Goal: Navigation & Orientation: Find specific page/section

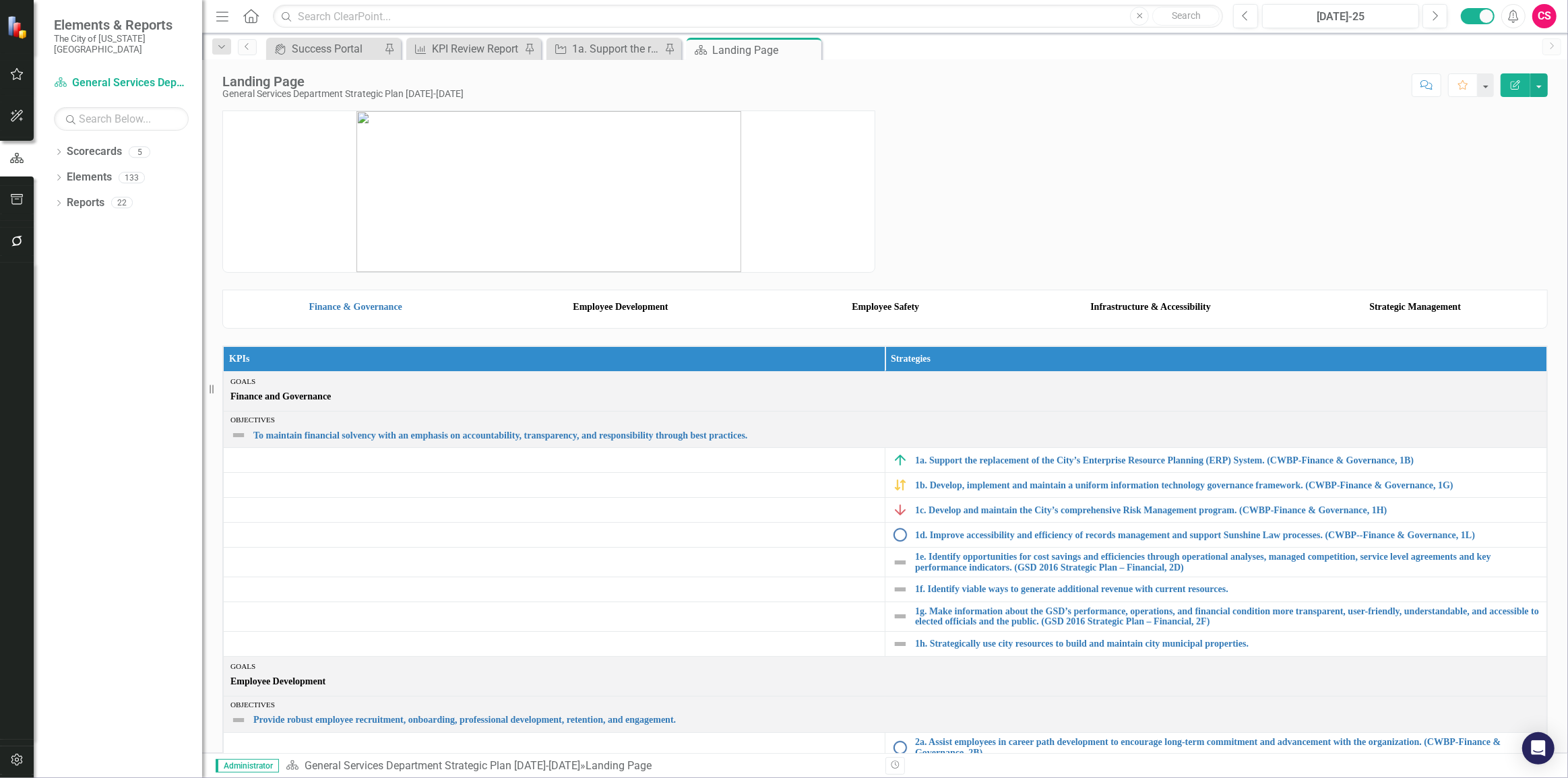
click at [905, 115] on div at bounding box center [885, 183] width 1345 height 179
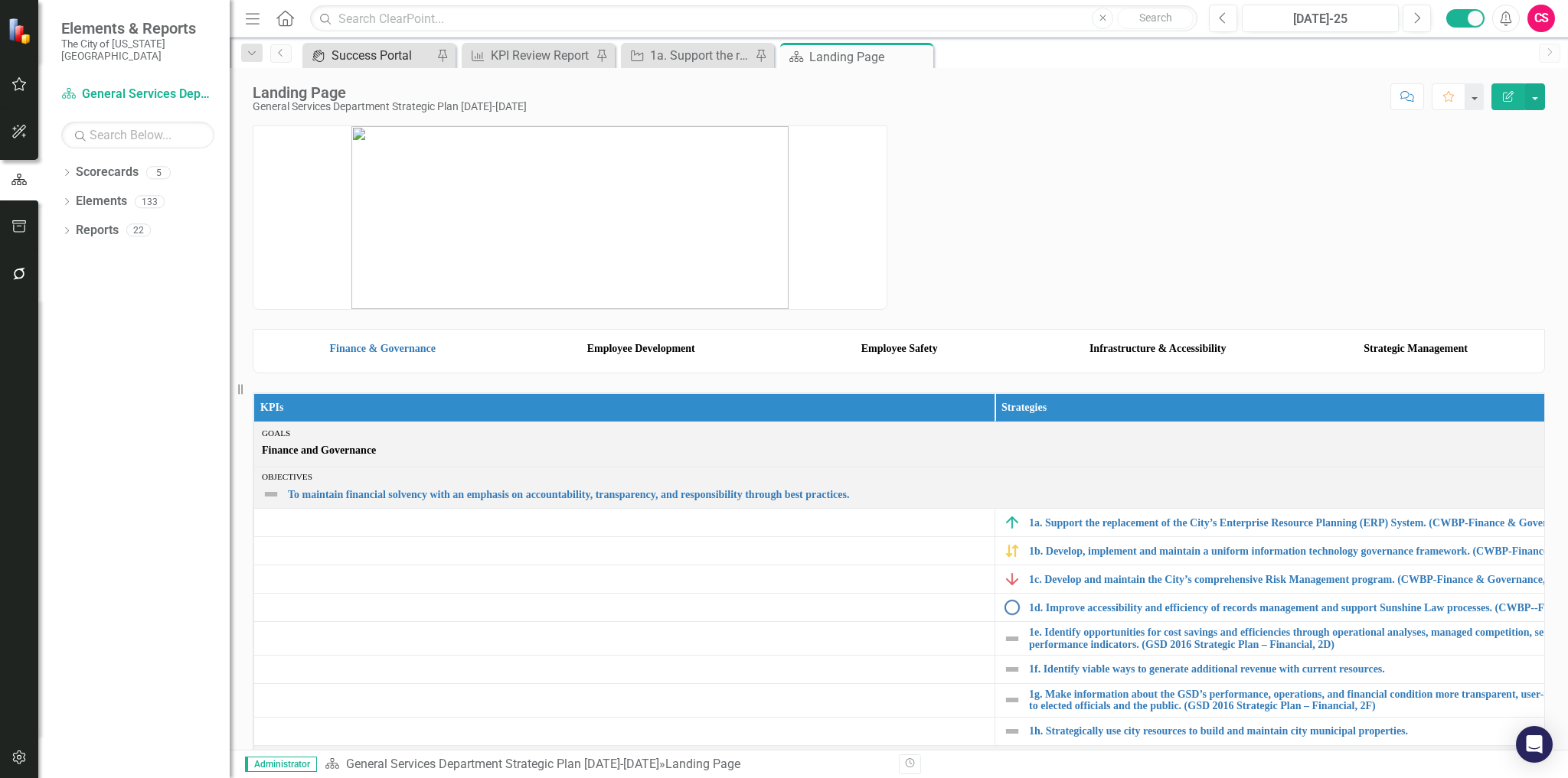
click at [401, 53] on div "Success Portal" at bounding box center [382, 55] width 101 height 19
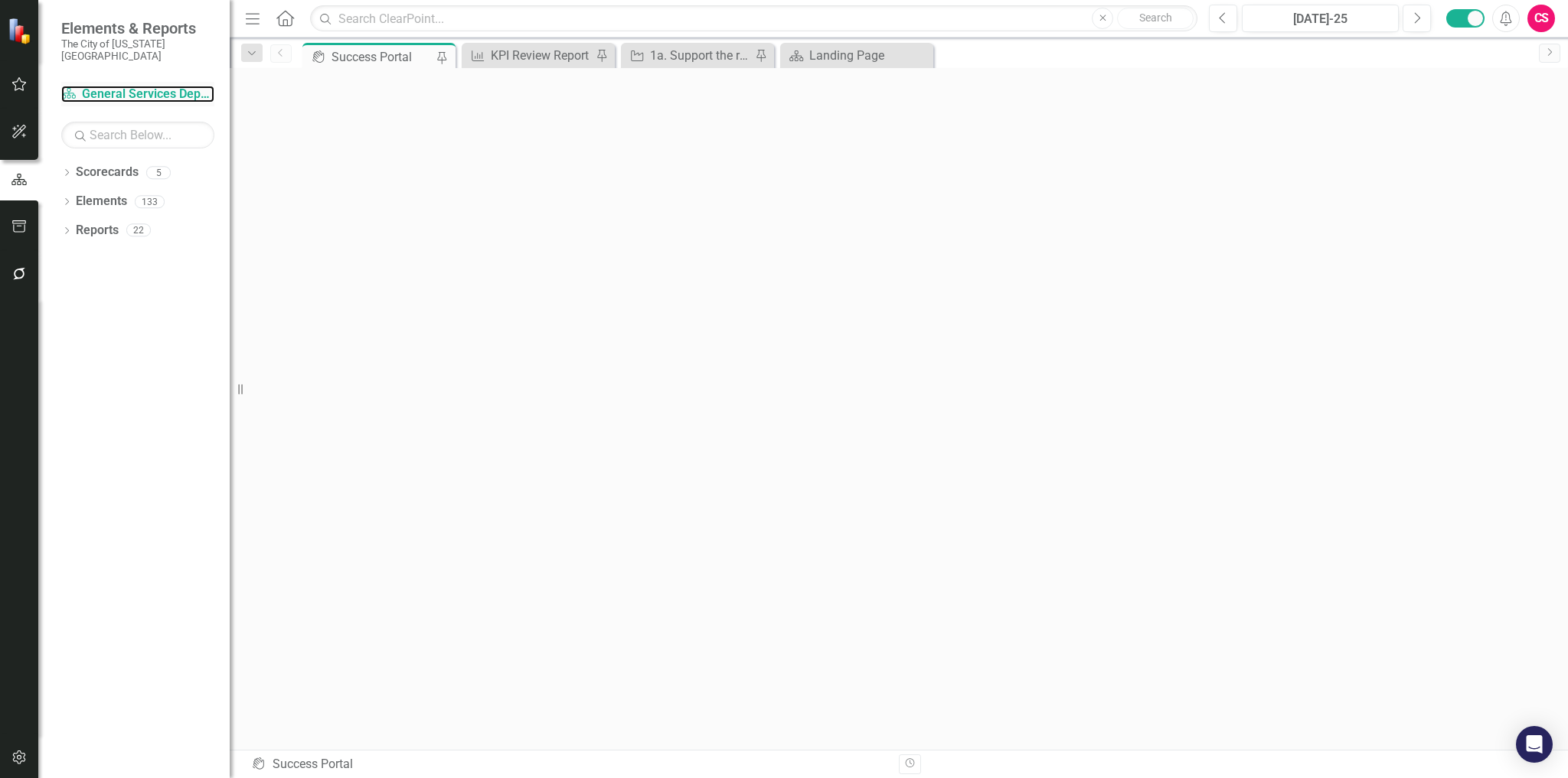
drag, startPoint x: 112, startPoint y: 80, endPoint x: 113, endPoint y: 90, distance: 10.0
click at [112, 86] on link "Scorecard General Services Department Strategic Plan [DATE]-[DATE]" at bounding box center [137, 95] width 153 height 18
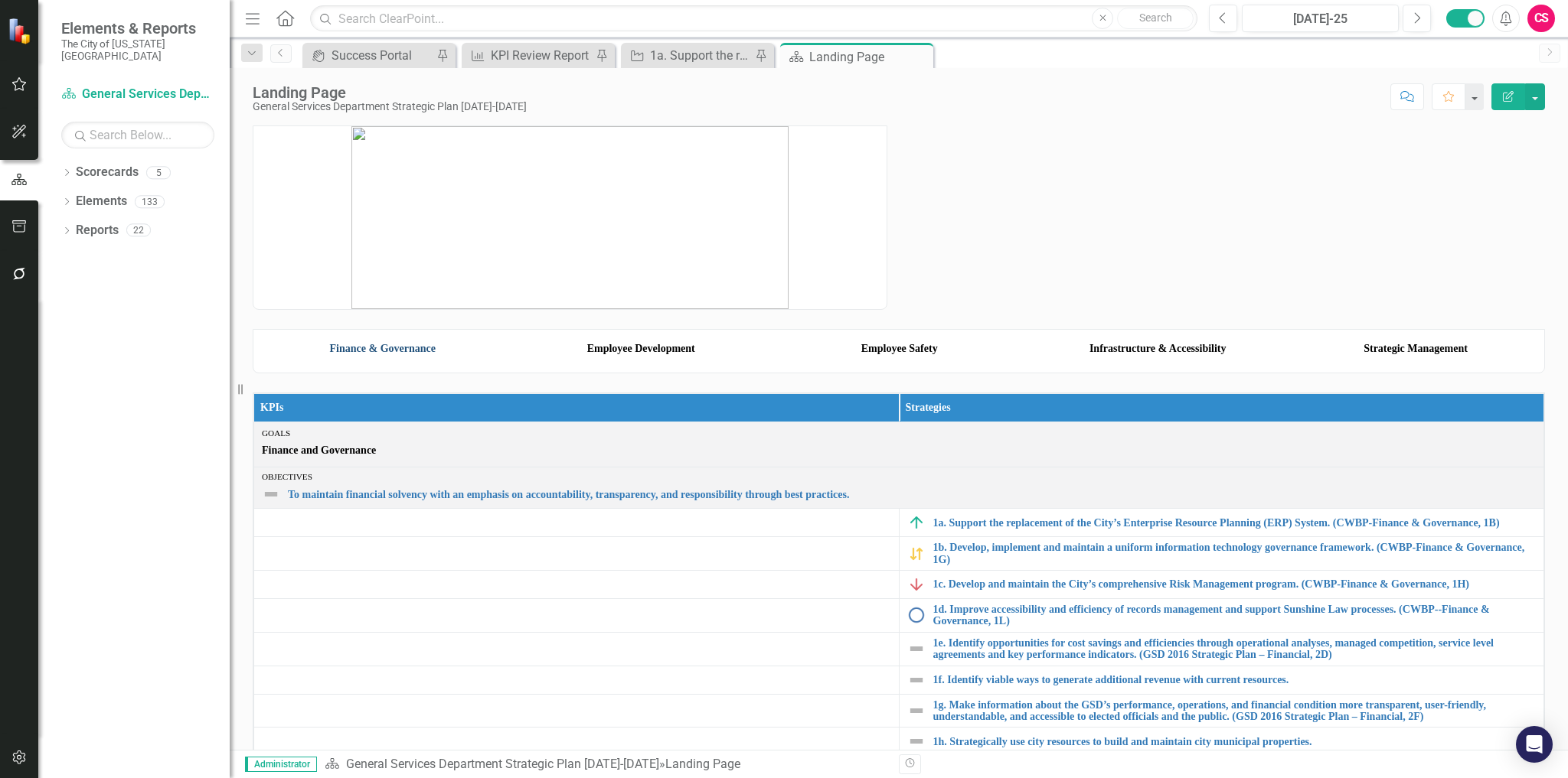
click at [412, 354] on link "Finance & Governance" at bounding box center [382, 348] width 106 height 11
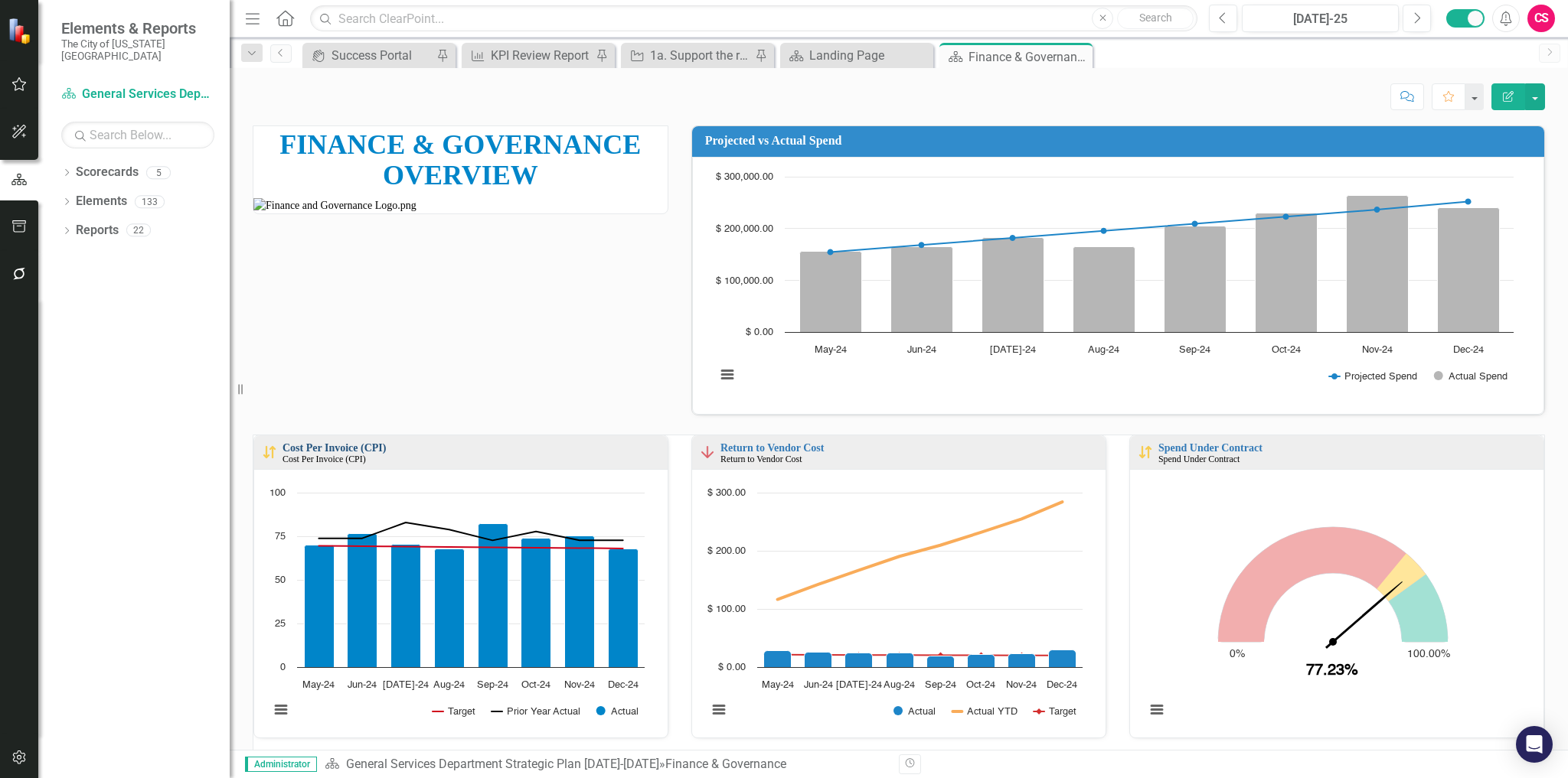
click at [364, 444] on link "Cost Per Invoice (CPI)" at bounding box center [334, 448] width 103 height 11
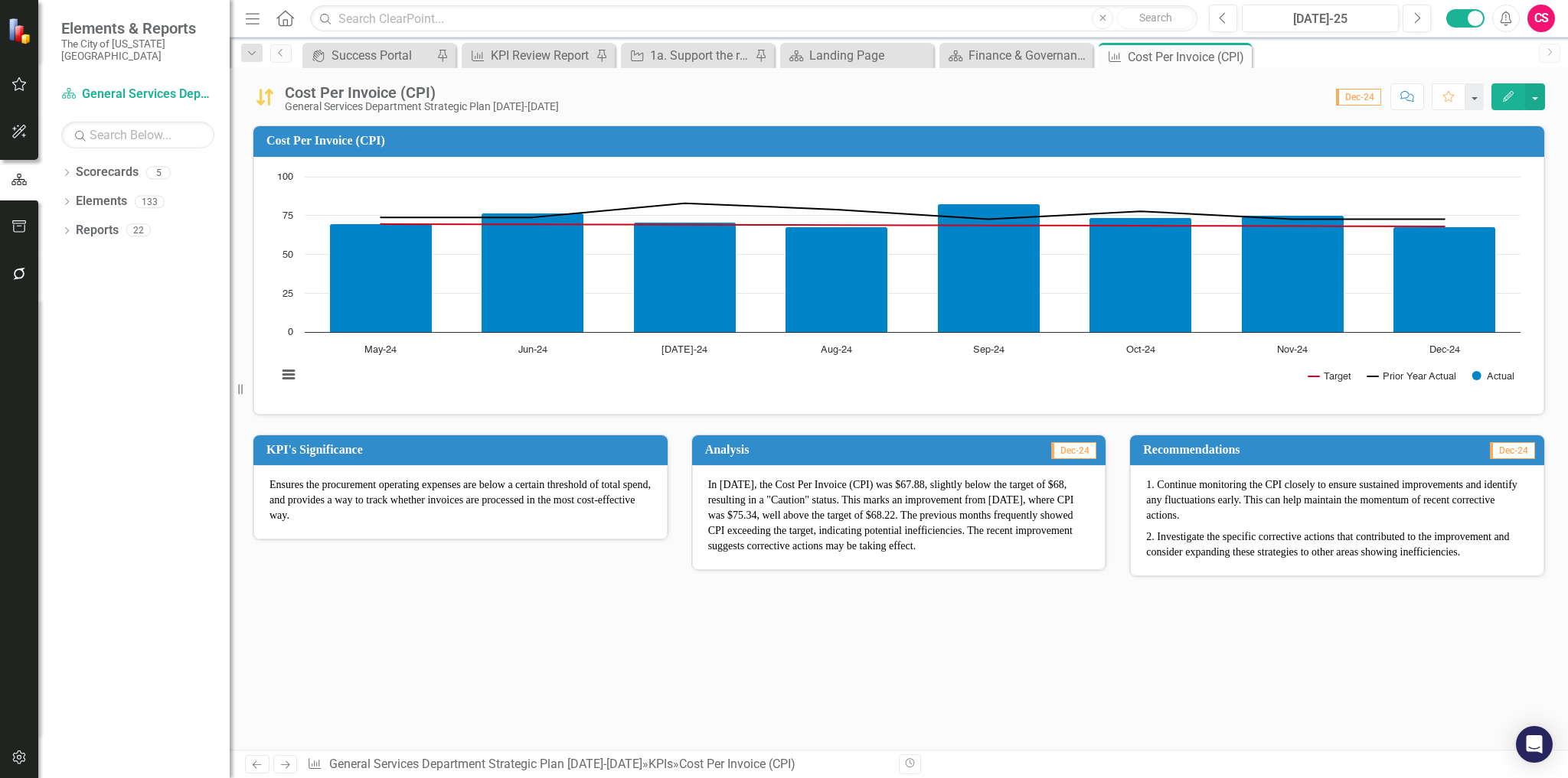
click at [949, 499] on p "In [DATE], the Cost Per Invoice (CPI) was $67.88, slightly below the target of …" at bounding box center [899, 516] width 382 height 77
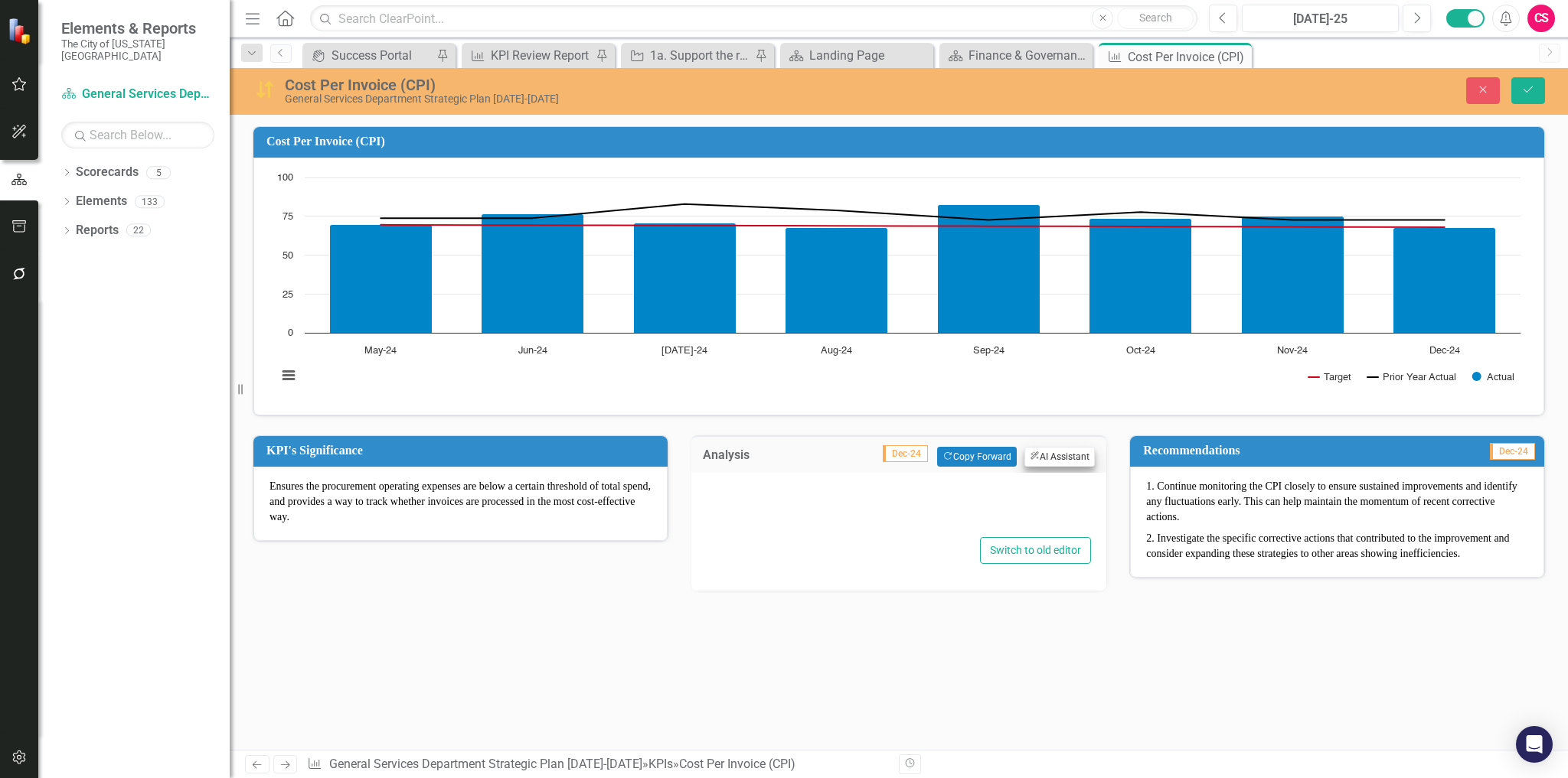
type textarea "<p>In [DATE], the Cost Per Invoice (CPI) was $67.88, slightly below the target …"
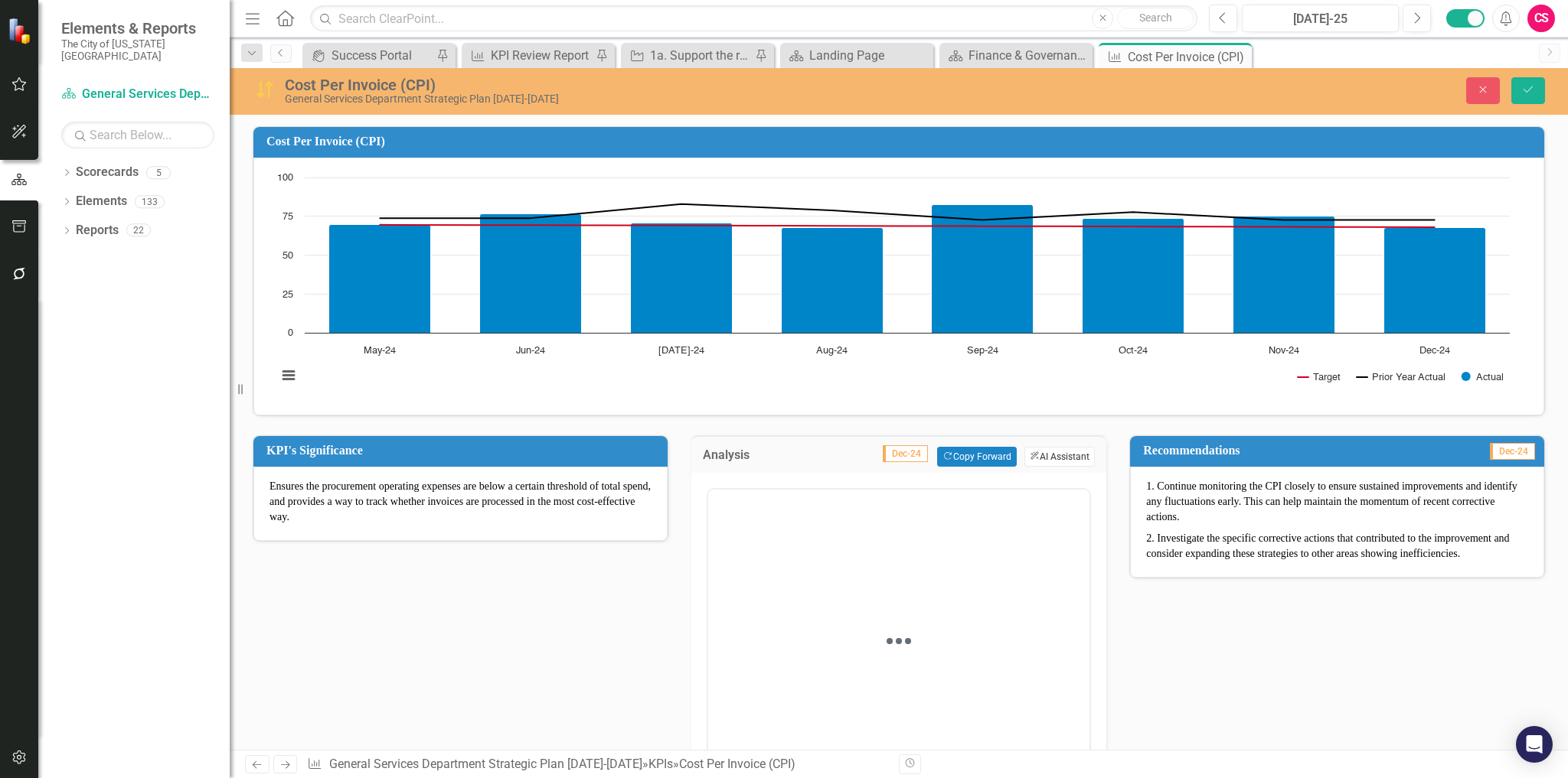
click at [1053, 455] on button "ClearPoint AI AI Assistant" at bounding box center [1058, 456] width 70 height 20
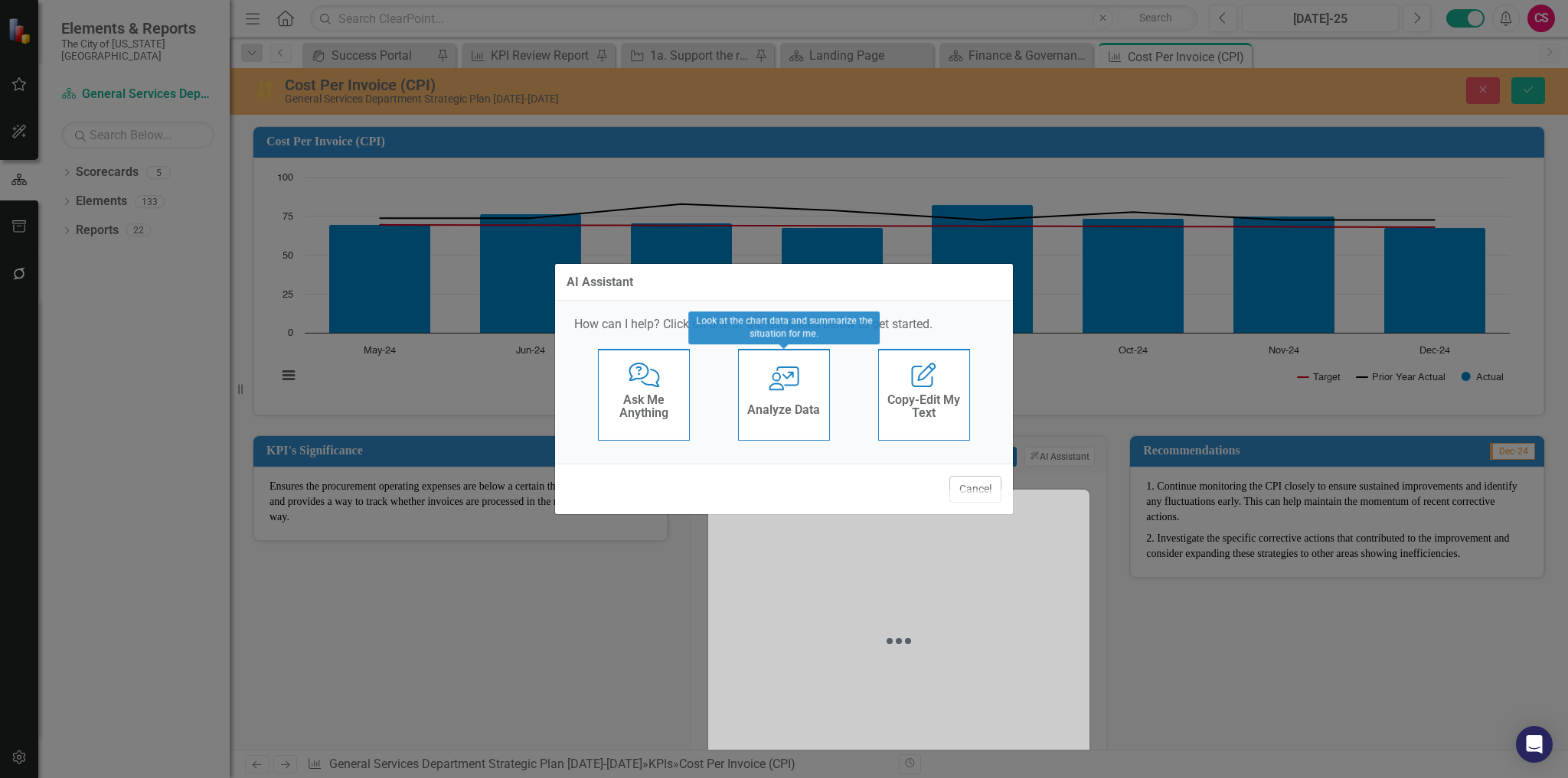
click at [793, 374] on icon "User with Chart" at bounding box center [784, 378] width 32 height 24
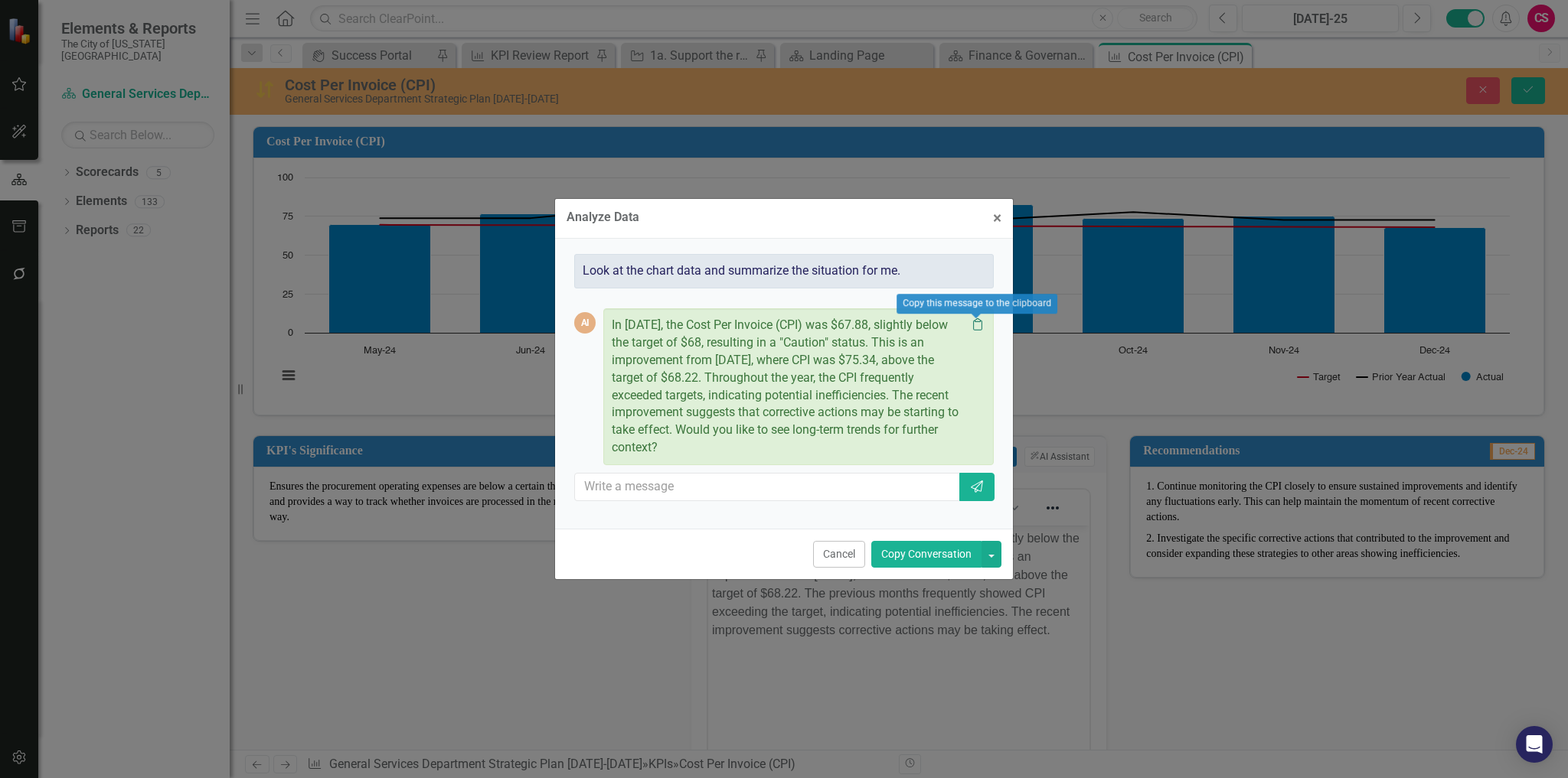
click at [978, 320] on icon "Clipboard" at bounding box center [977, 324] width 15 height 12
drag, startPoint x: 997, startPoint y: 218, endPoint x: 995, endPoint y: 428, distance: 210.0
click at [997, 219] on span "×" at bounding box center [997, 218] width 8 height 19
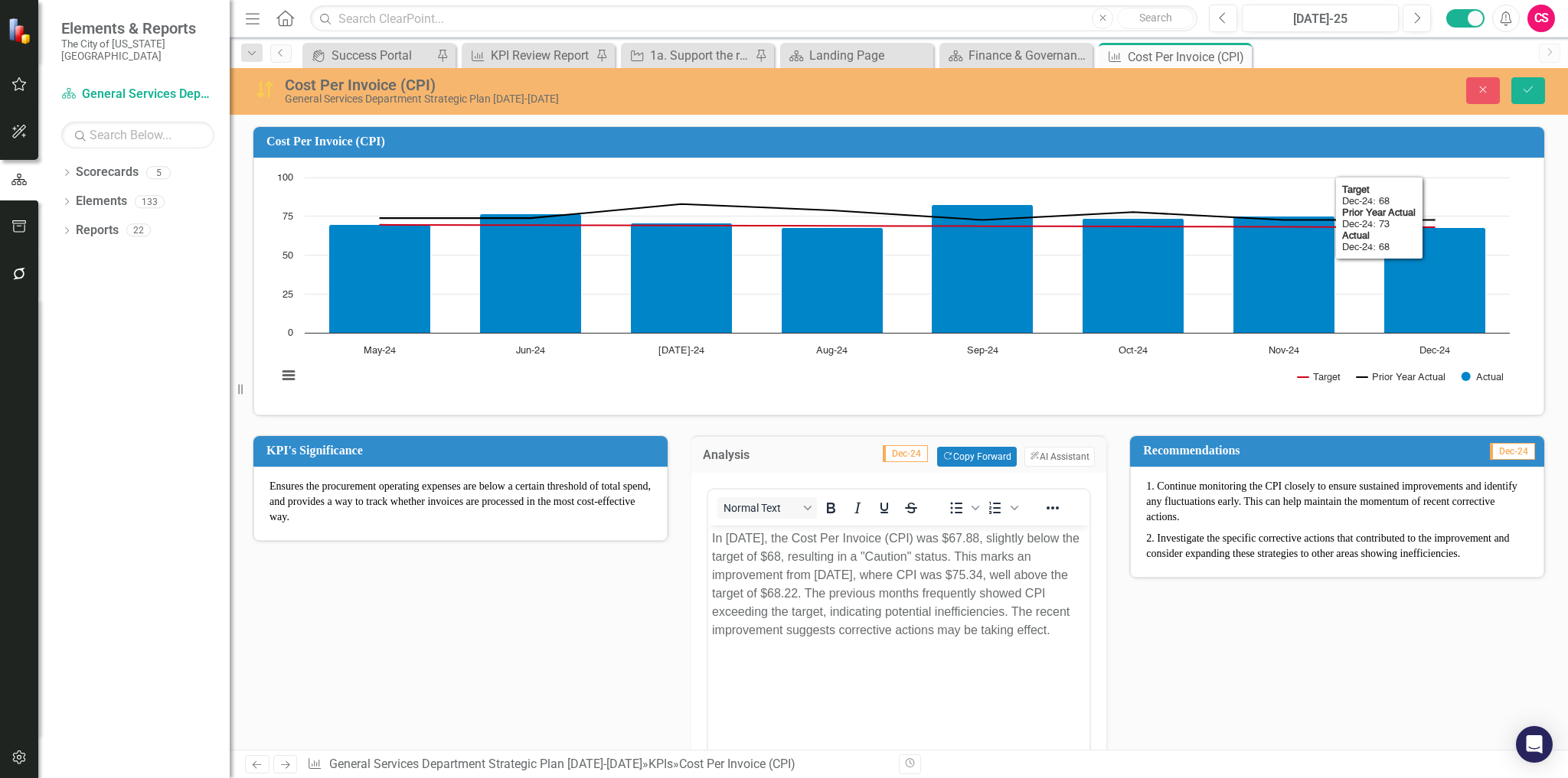
click at [1480, 76] on div "Cost Per Invoice (CPI) General Services Department Strategic Plan [DATE]-[DATE]…" at bounding box center [898, 90] width 1338 height 29
click at [1477, 85] on icon "Close" at bounding box center [1483, 89] width 14 height 10
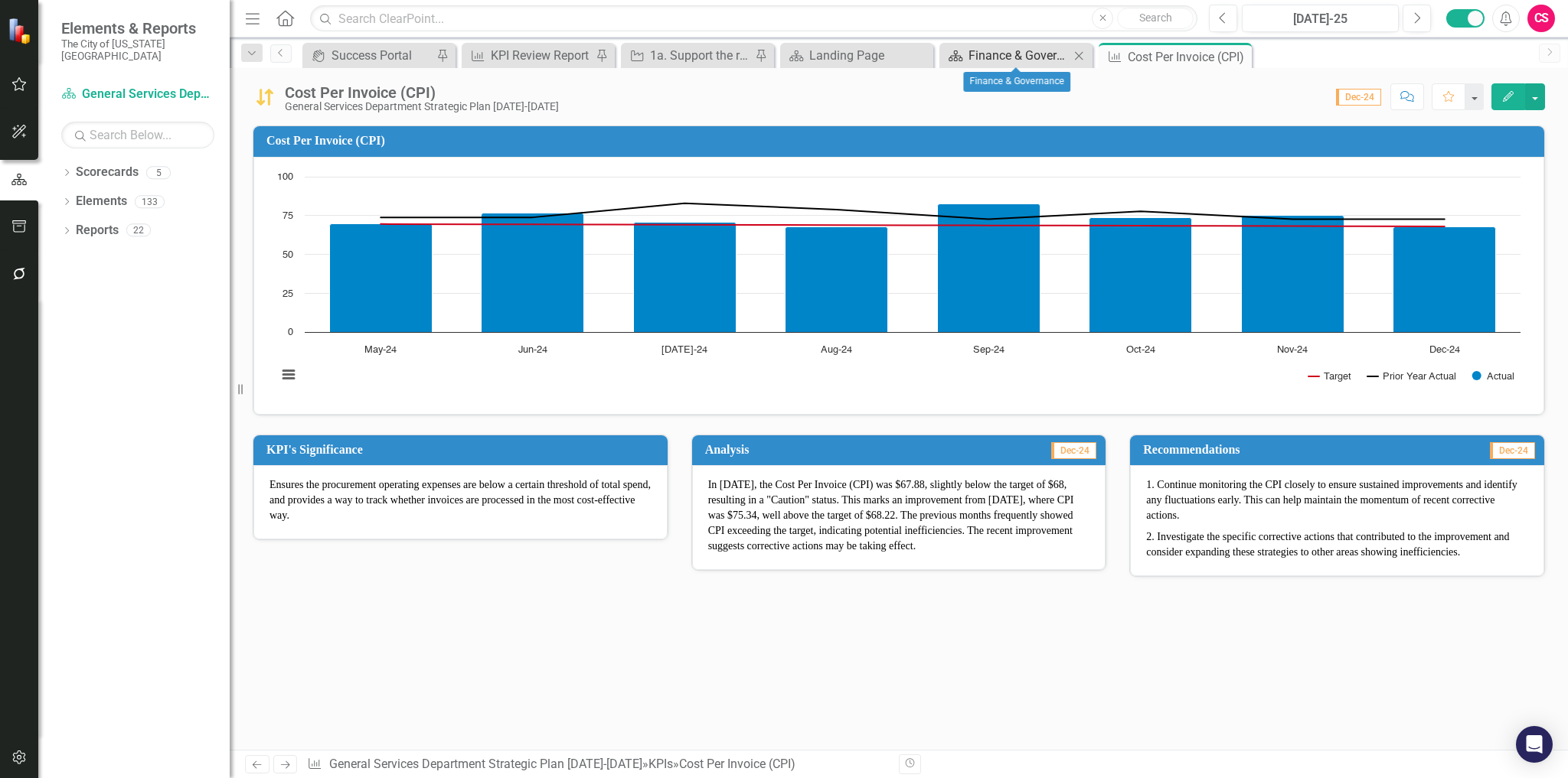
click at [1013, 50] on div "Finance & Governance" at bounding box center [1019, 55] width 101 height 19
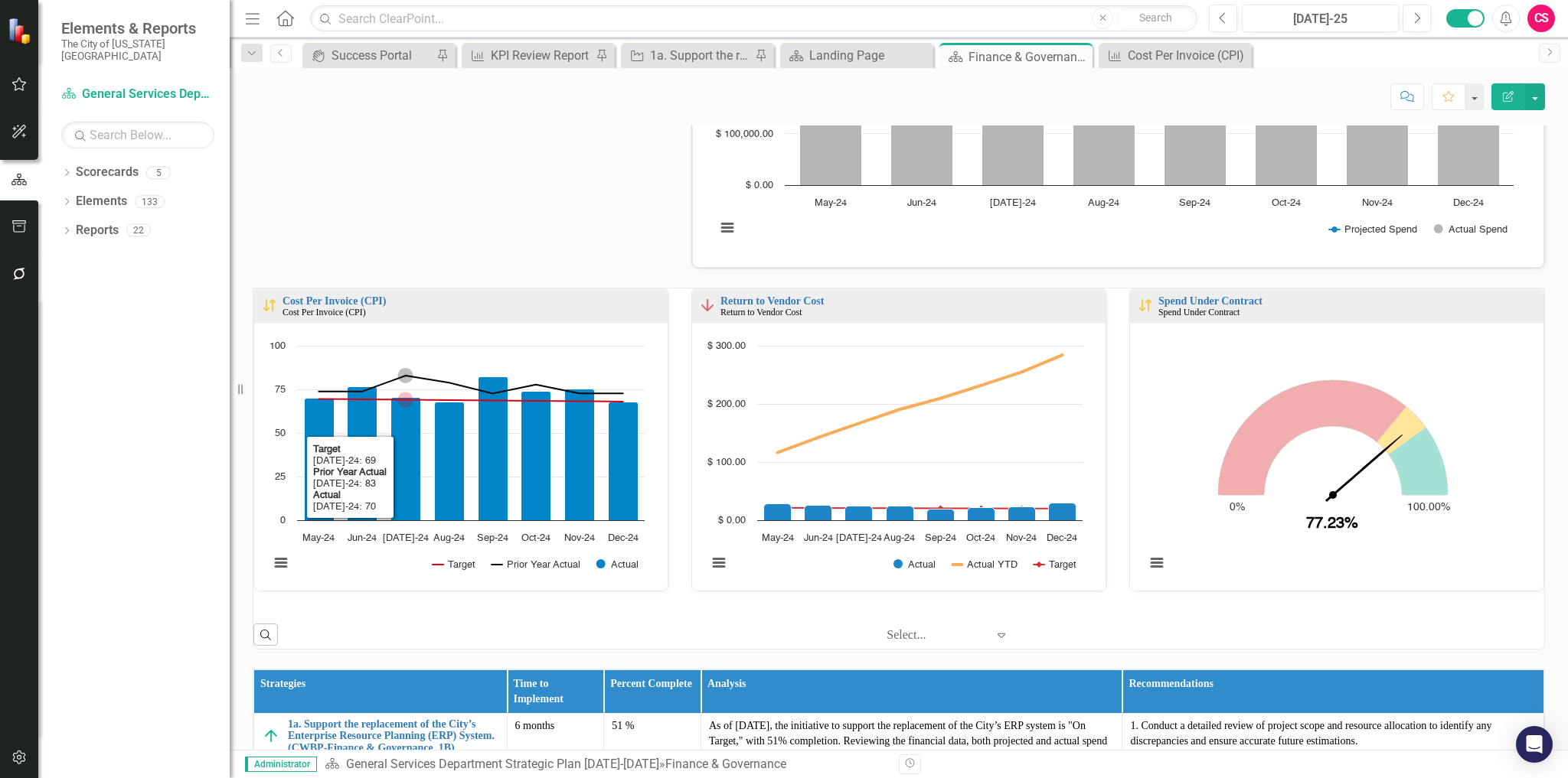
scroll to position [306, 0]
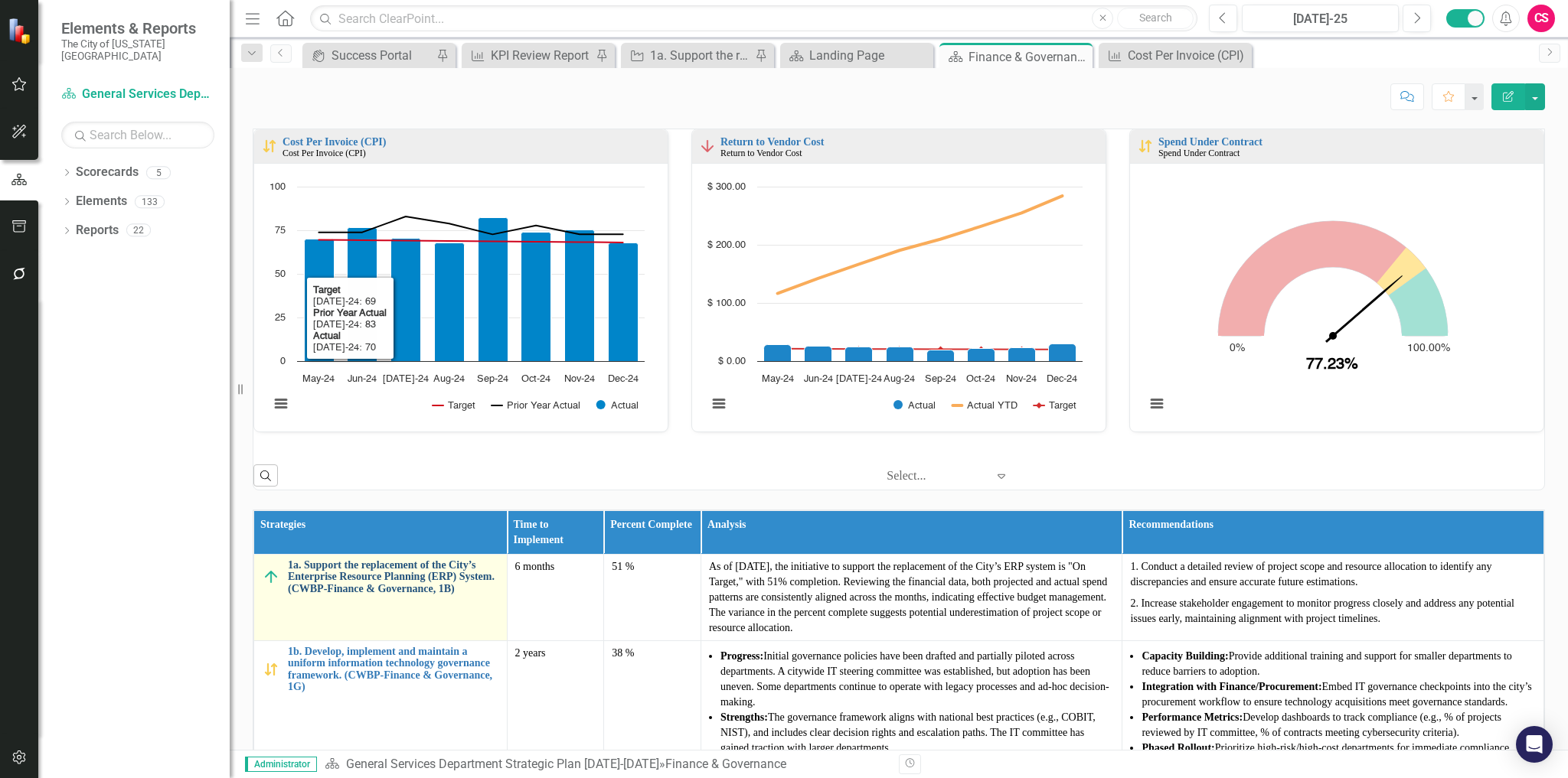
click at [374, 567] on link "1a. Support the replacement of the City’s Enterprise Resource Planning (ERP) Sy…" at bounding box center [393, 577] width 212 height 36
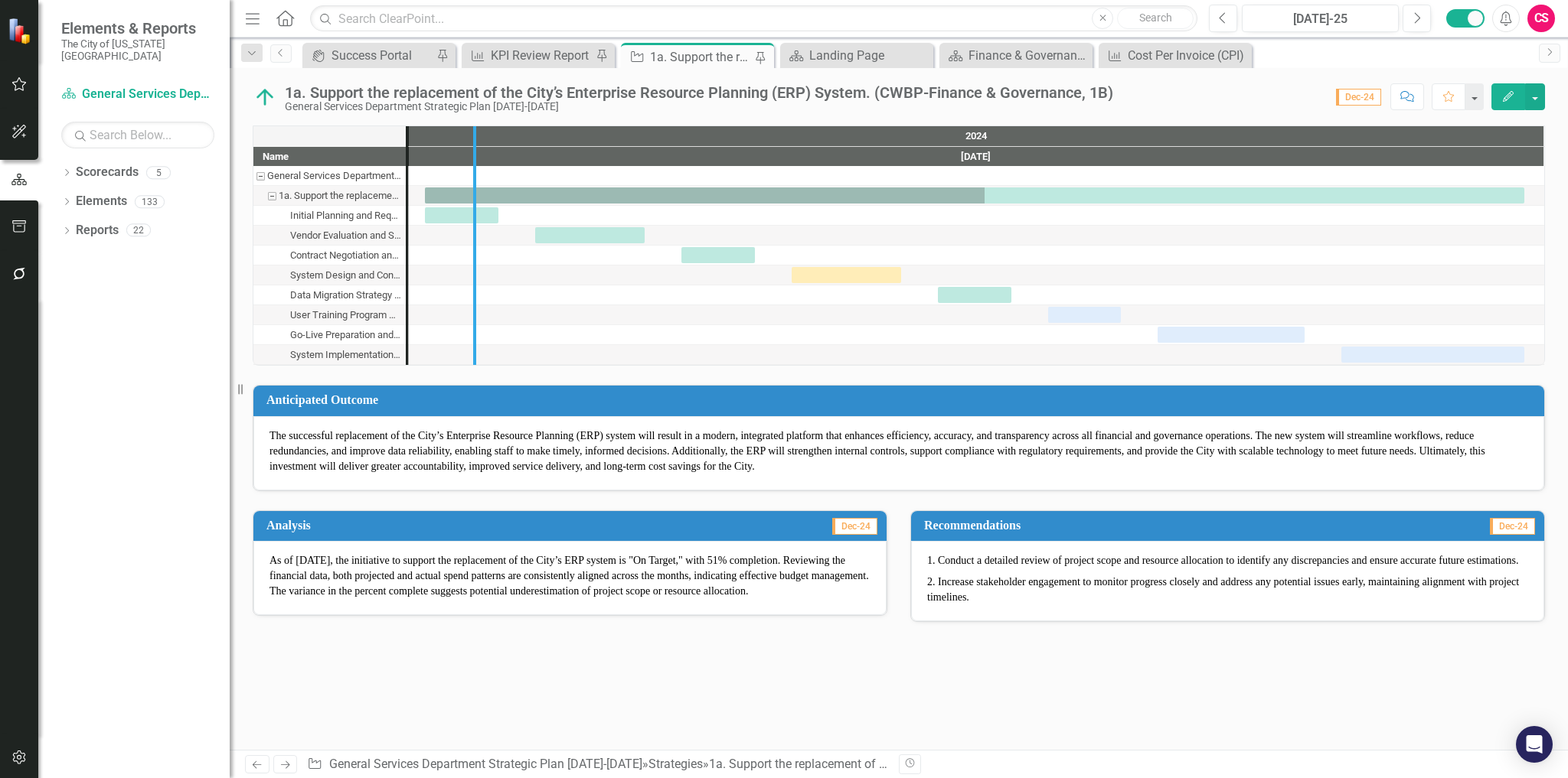
drag, startPoint x: 409, startPoint y: 277, endPoint x: 477, endPoint y: 260, distance: 70.1
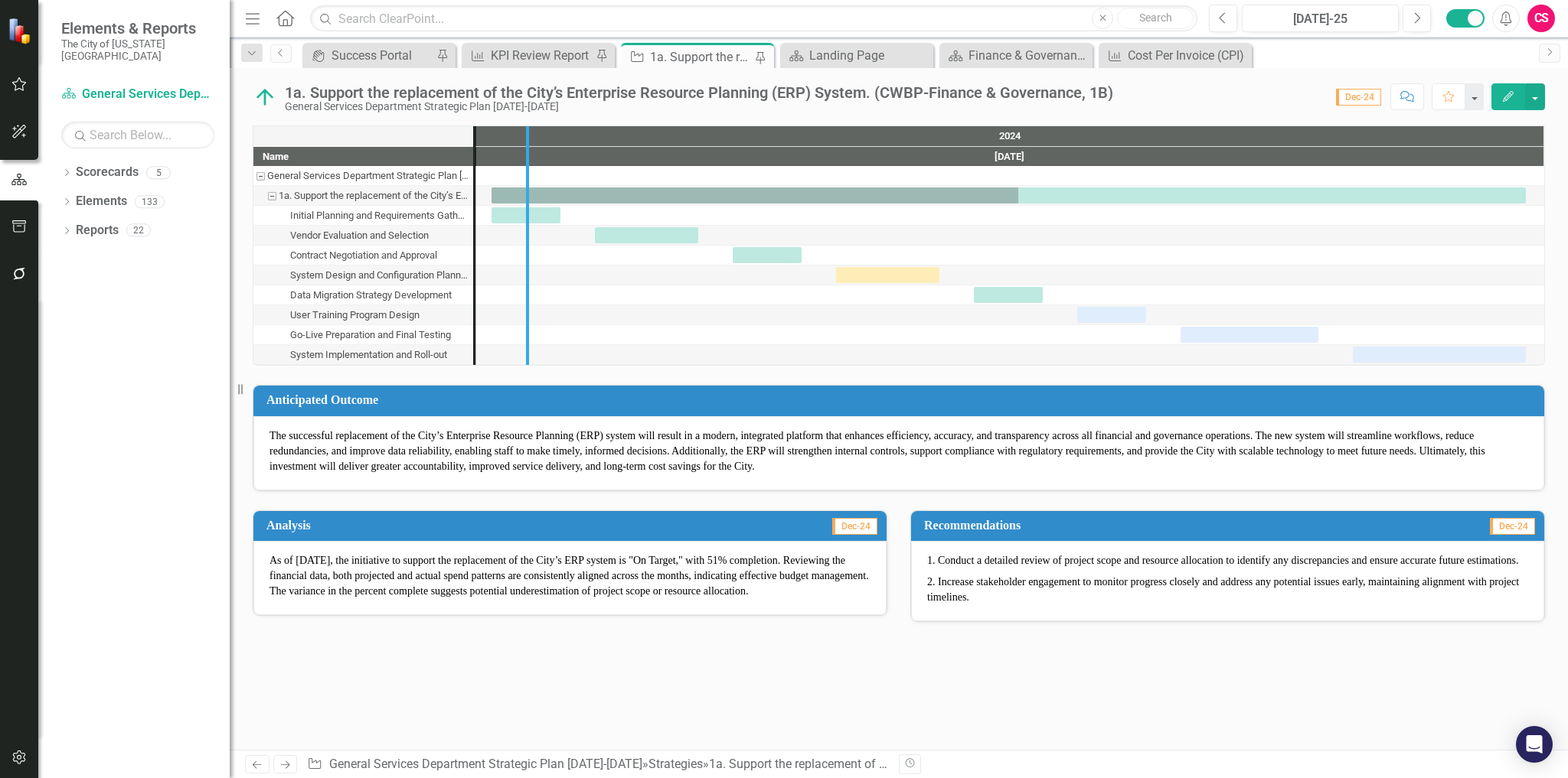
drag, startPoint x: 477, startPoint y: 260, endPoint x: 532, endPoint y: 250, distance: 55.9
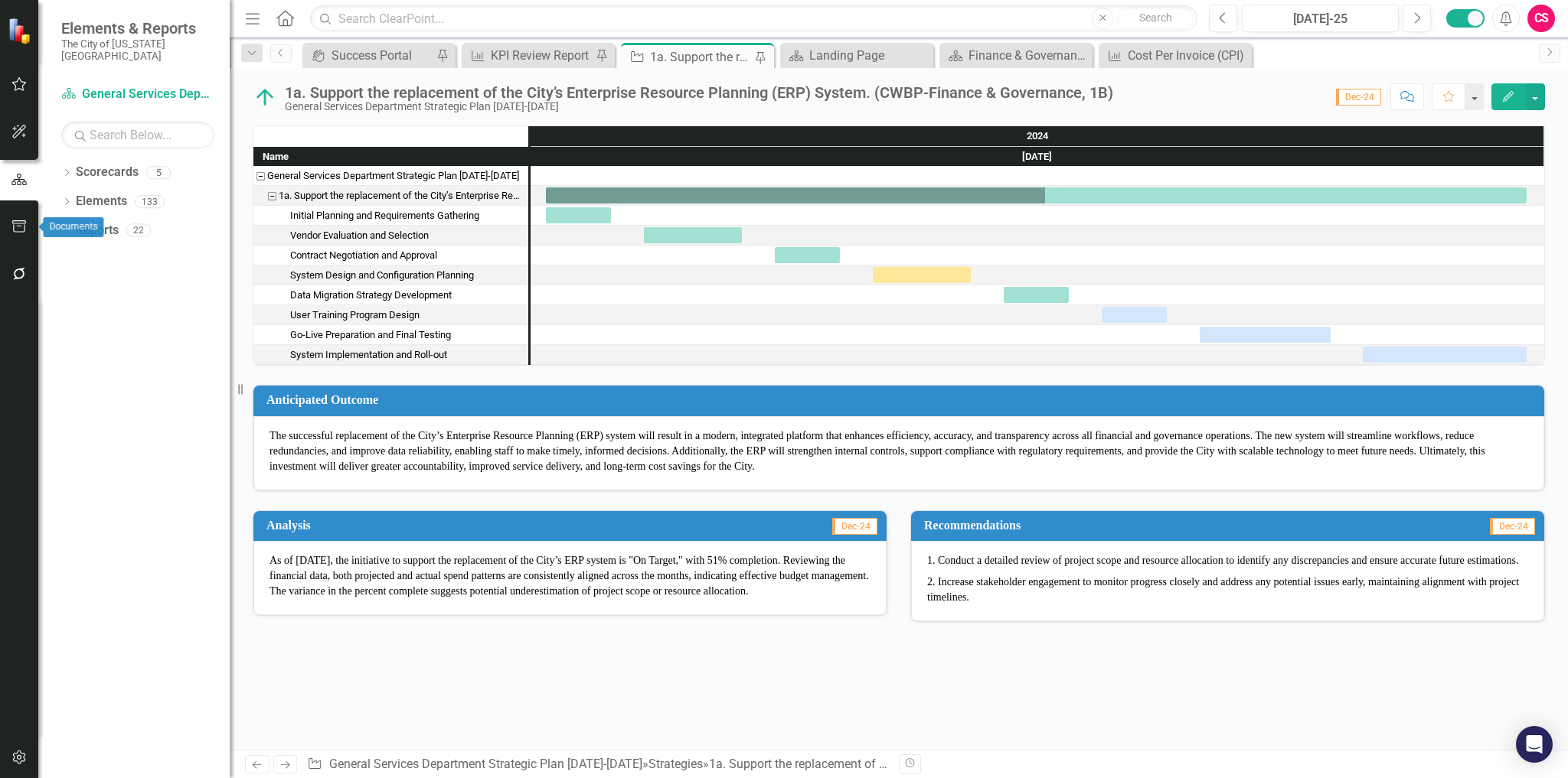
click at [24, 220] on icon "button" at bounding box center [19, 226] width 16 height 12
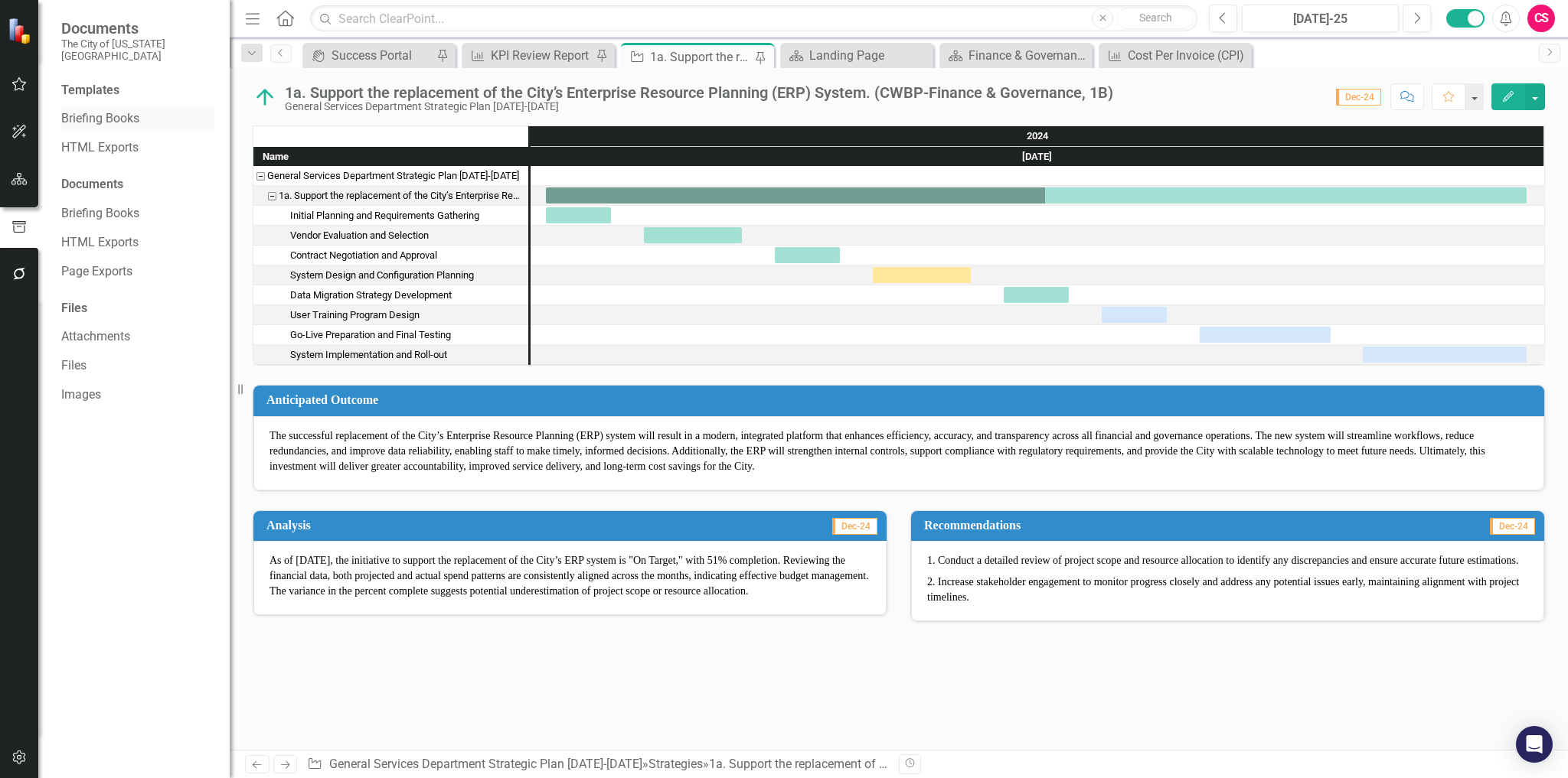
click at [102, 110] on link "Briefing Books" at bounding box center [137, 119] width 153 height 18
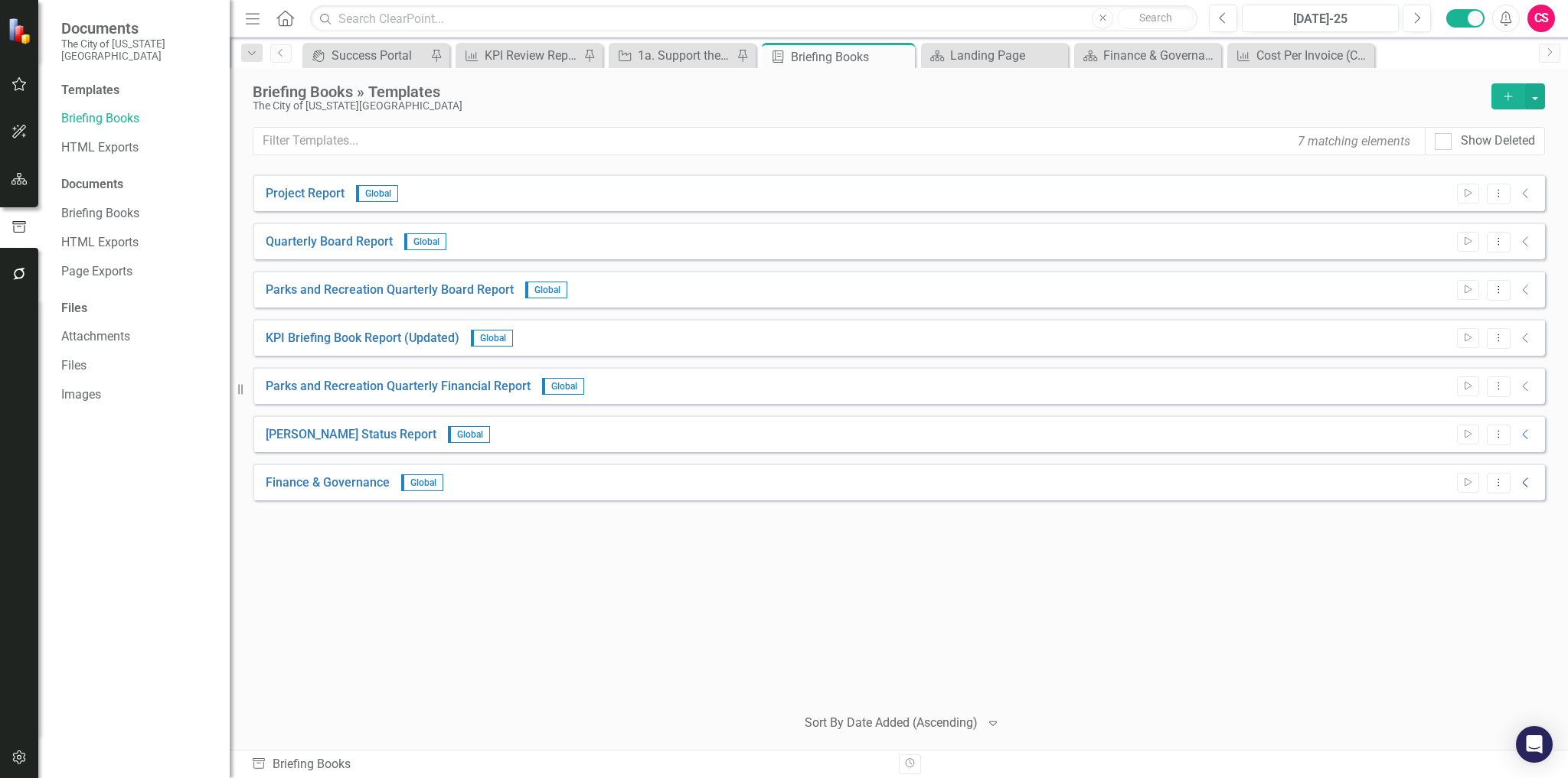
click at [1525, 481] on icon "Collapse" at bounding box center [1526, 482] width 15 height 12
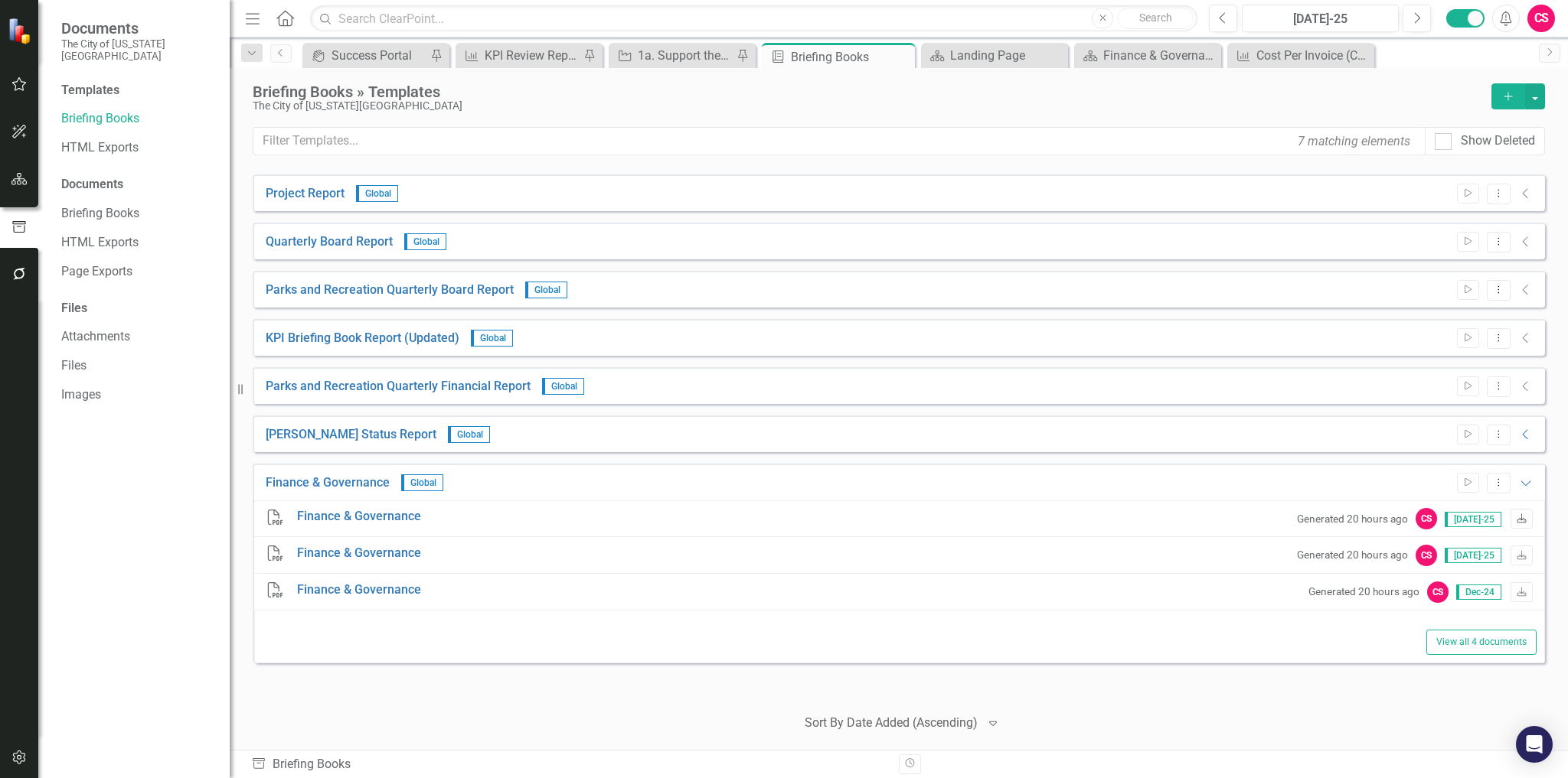
click at [1518, 525] on link "Download" at bounding box center [1521, 518] width 22 height 20
click at [1527, 521] on icon "Download" at bounding box center [1521, 520] width 11 height 9
drag, startPoint x: 288, startPoint y: 7, endPoint x: 285, endPoint y: 32, distance: 25.2
click at [288, 8] on link "Home" at bounding box center [285, 18] width 20 height 23
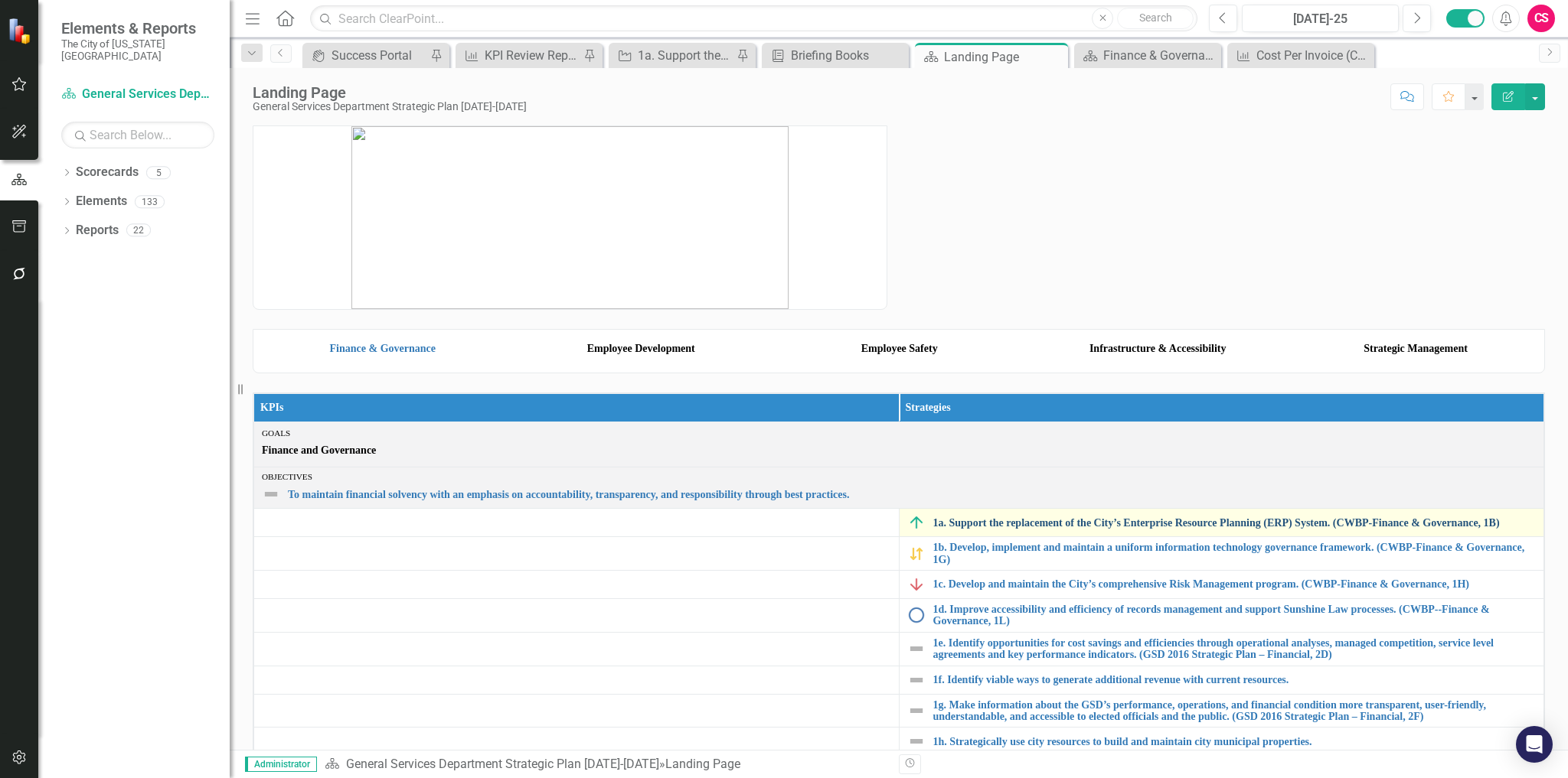
click at [1024, 529] on link "1a. Support the replacement of the City’s Enterprise Resource Planning (ERP) Sy…" at bounding box center [1235, 522] width 603 height 11
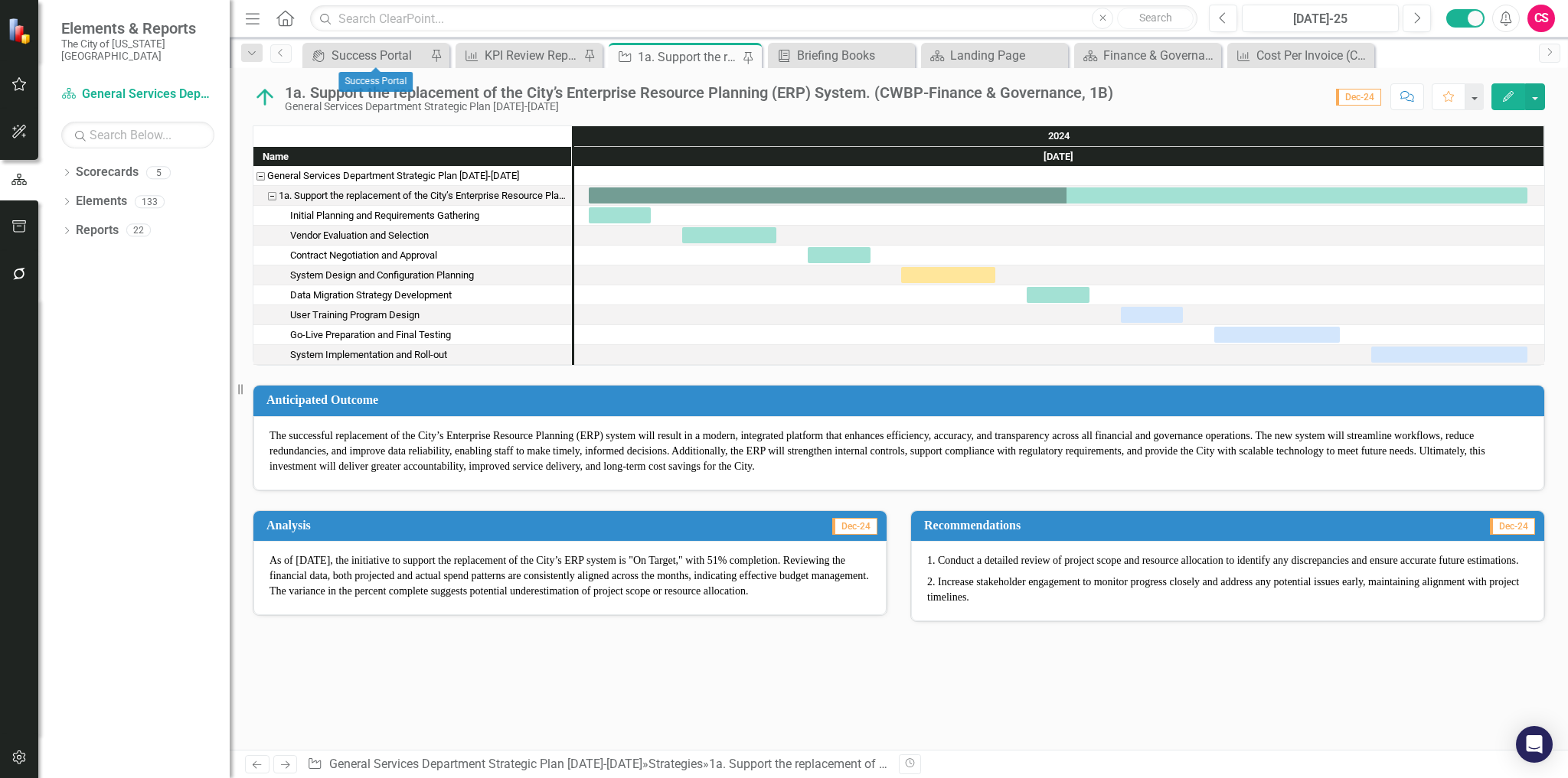
click at [340, 44] on div "icon.portal Success Portal Pin" at bounding box center [376, 55] width 147 height 25
click at [338, 55] on div "Success Portal" at bounding box center [378, 55] width 95 height 19
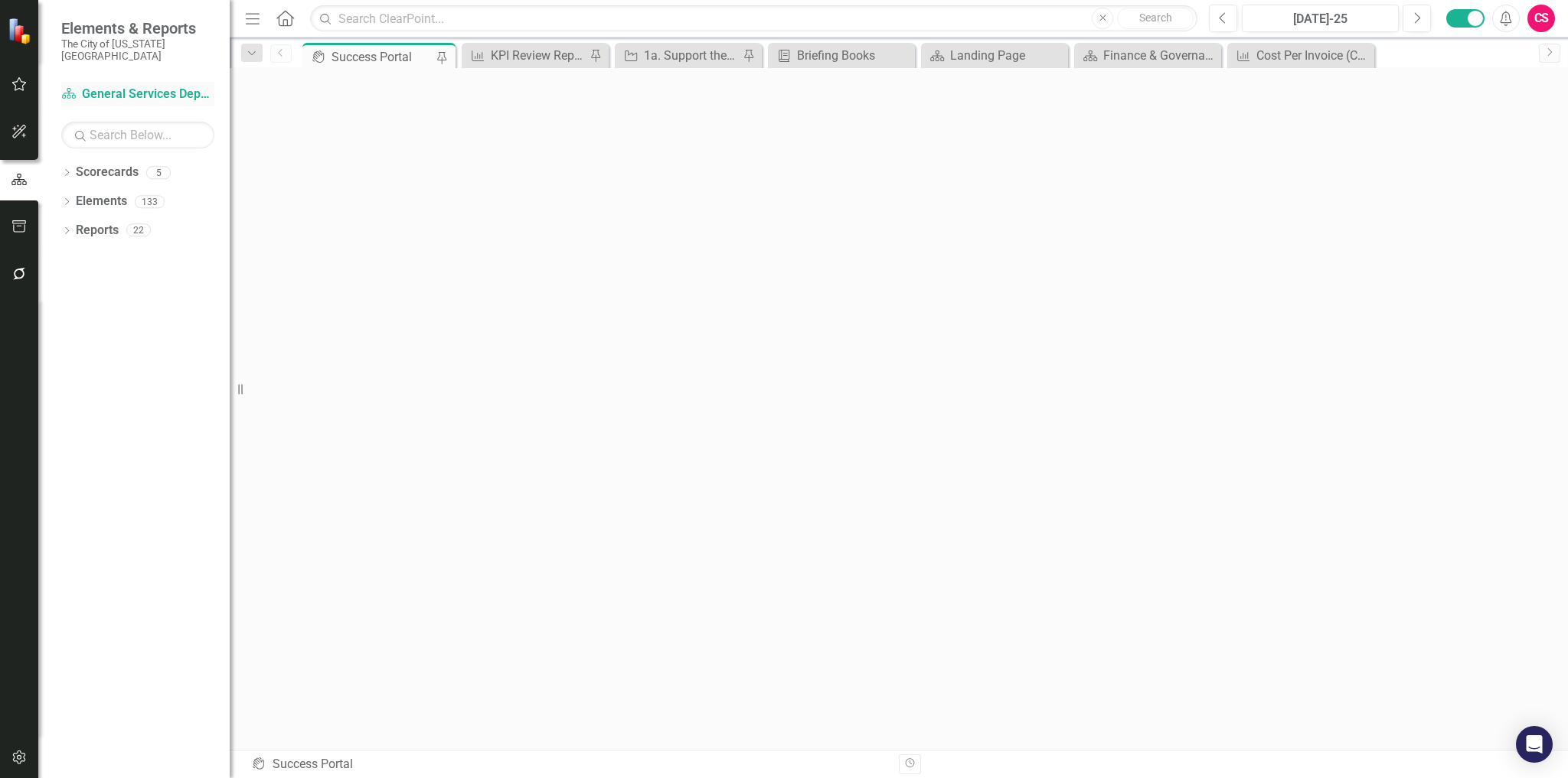
click at [170, 86] on link "Scorecard General Services Department Strategic Plan [DATE]-[DATE]" at bounding box center [137, 95] width 153 height 18
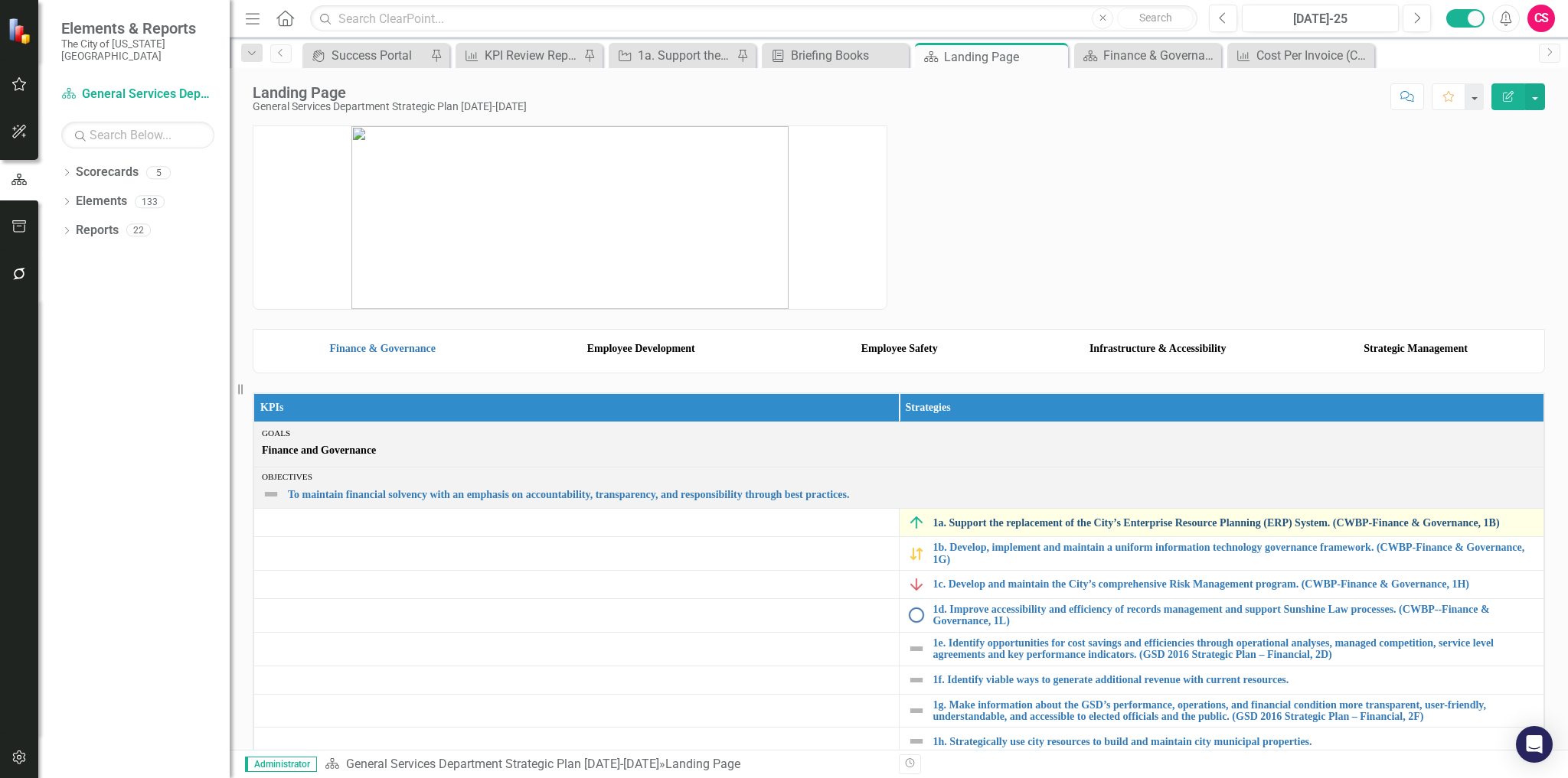
click at [998, 529] on link "1a. Support the replacement of the City’s Enterprise Resource Planning (ERP) Sy…" at bounding box center [1235, 522] width 603 height 11
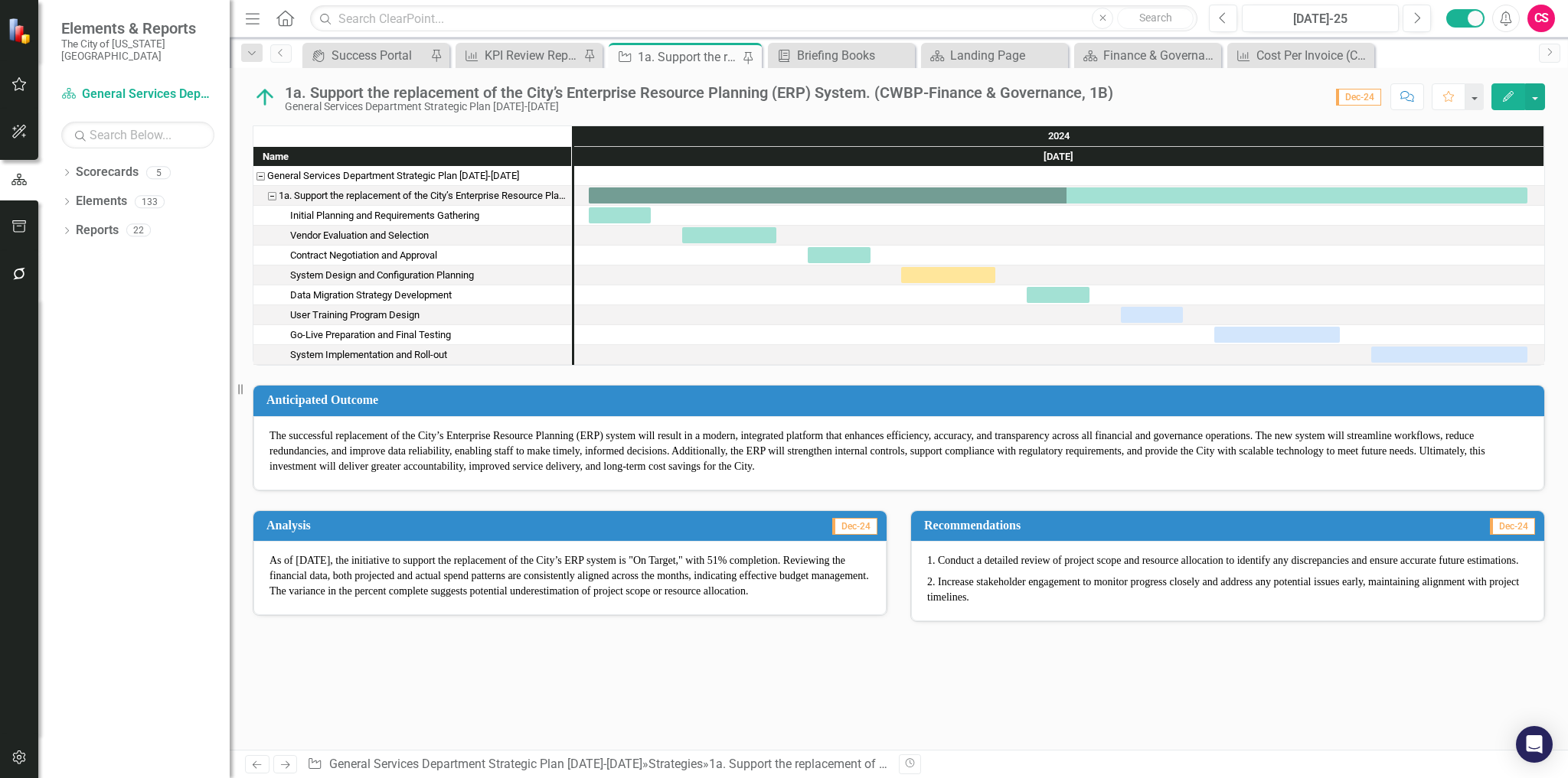
click at [1514, 101] on icon "Edit" at bounding box center [1508, 95] width 14 height 10
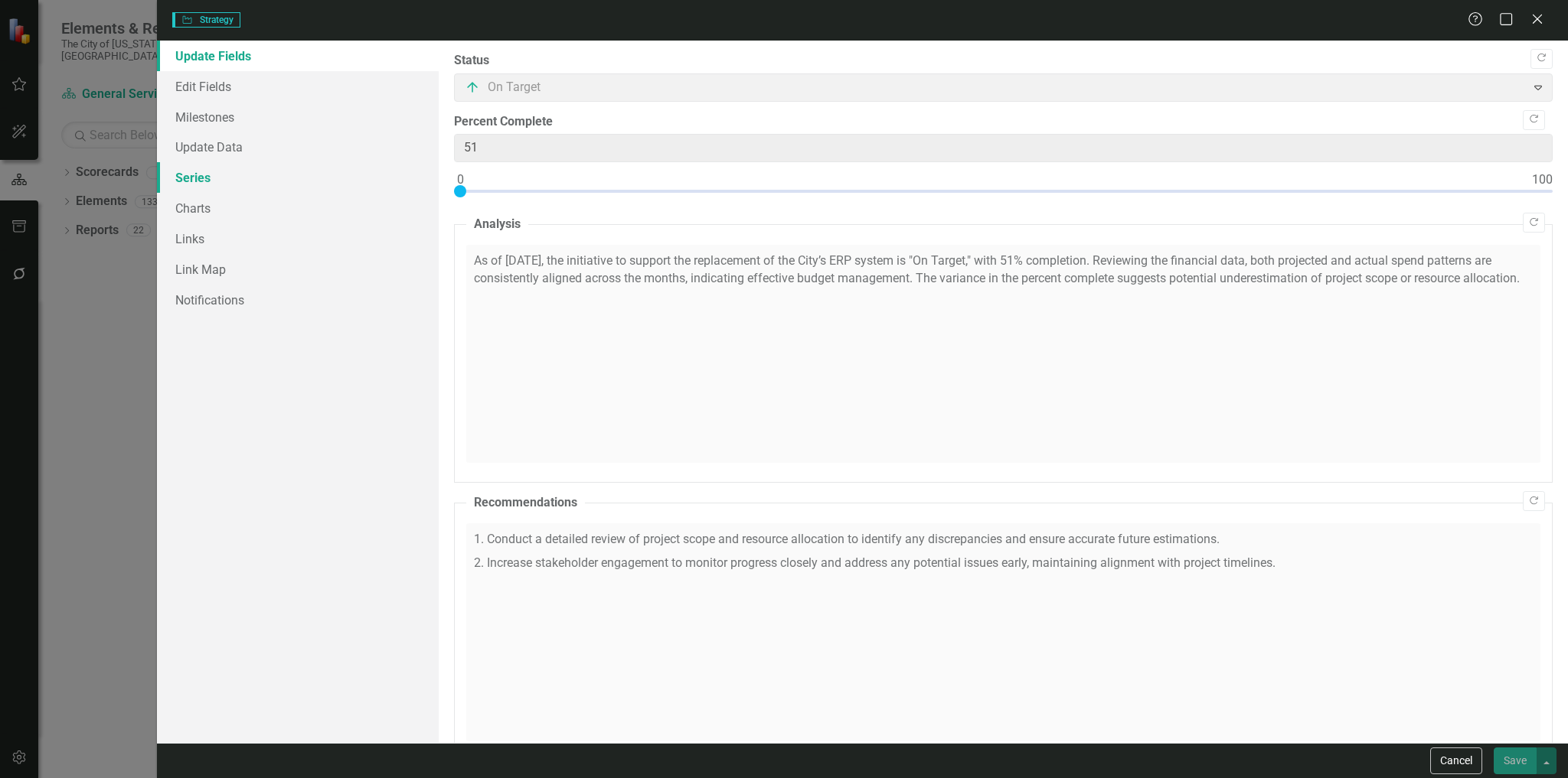
click at [264, 186] on link "Series" at bounding box center [299, 177] width 283 height 31
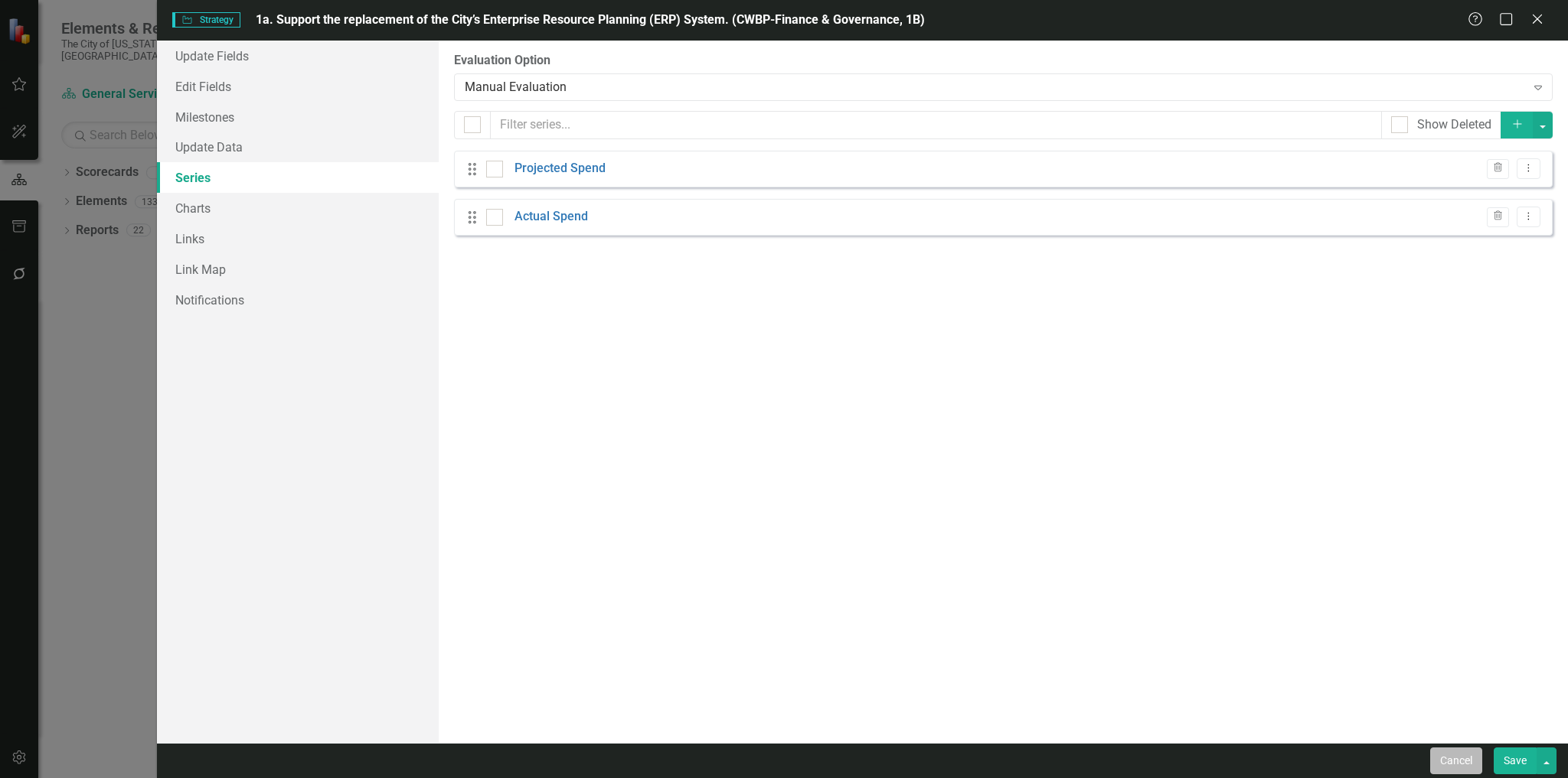
click at [1476, 759] on button "Cancel" at bounding box center [1457, 760] width 52 height 27
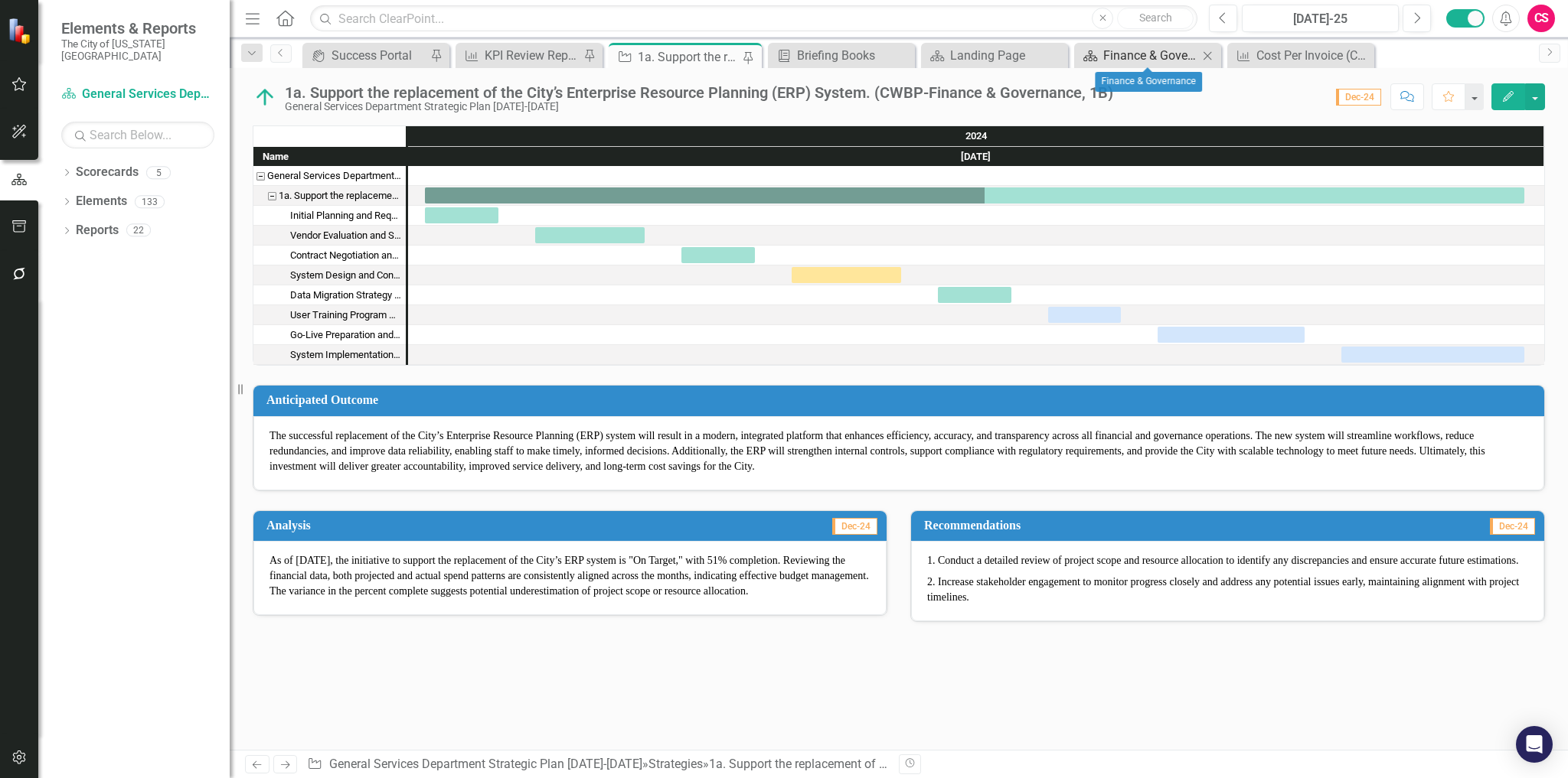
click at [1146, 58] on div "Finance & Governance" at bounding box center [1150, 55] width 95 height 19
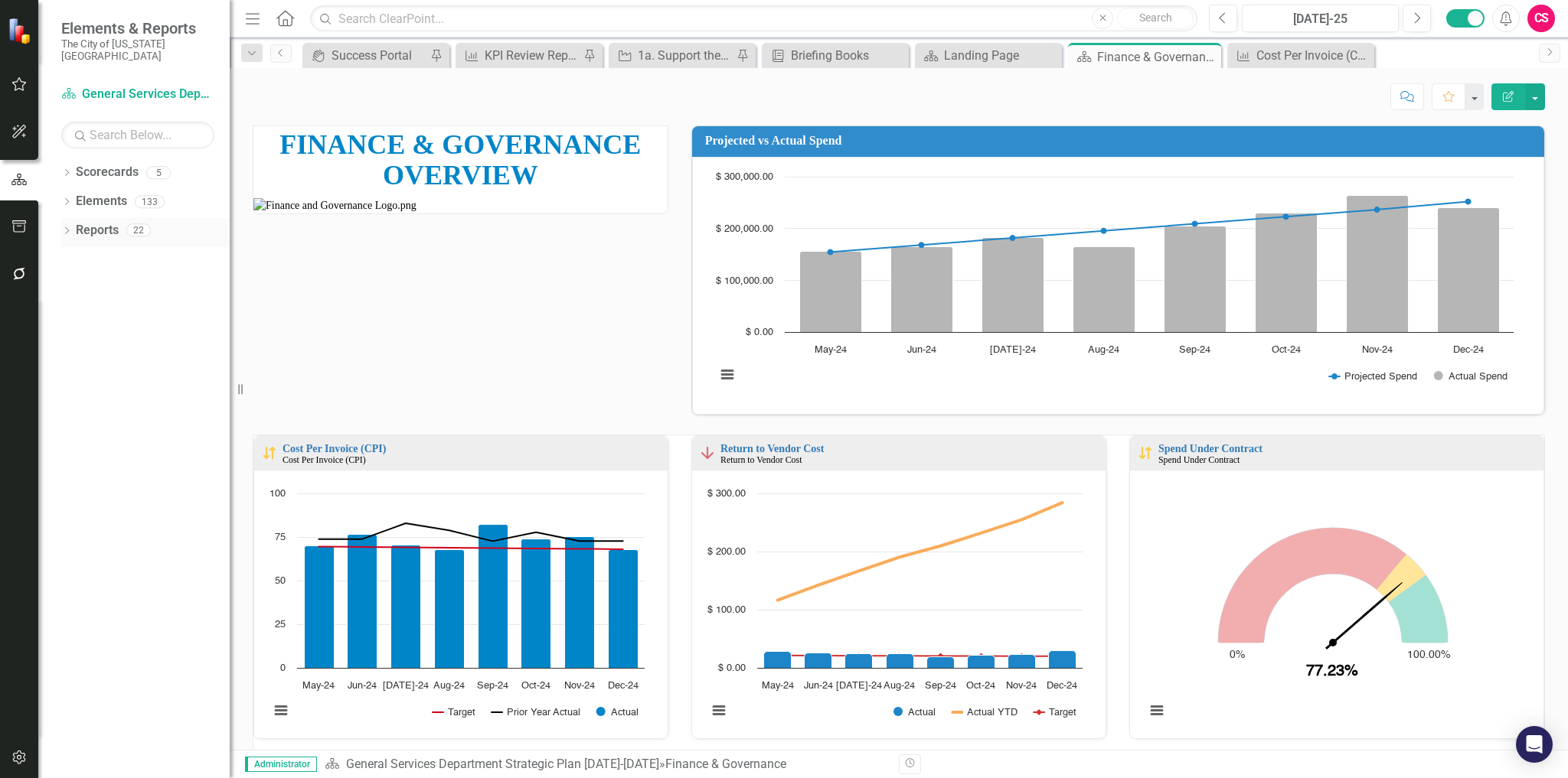
click at [70, 226] on div "Dropdown" at bounding box center [66, 232] width 10 height 13
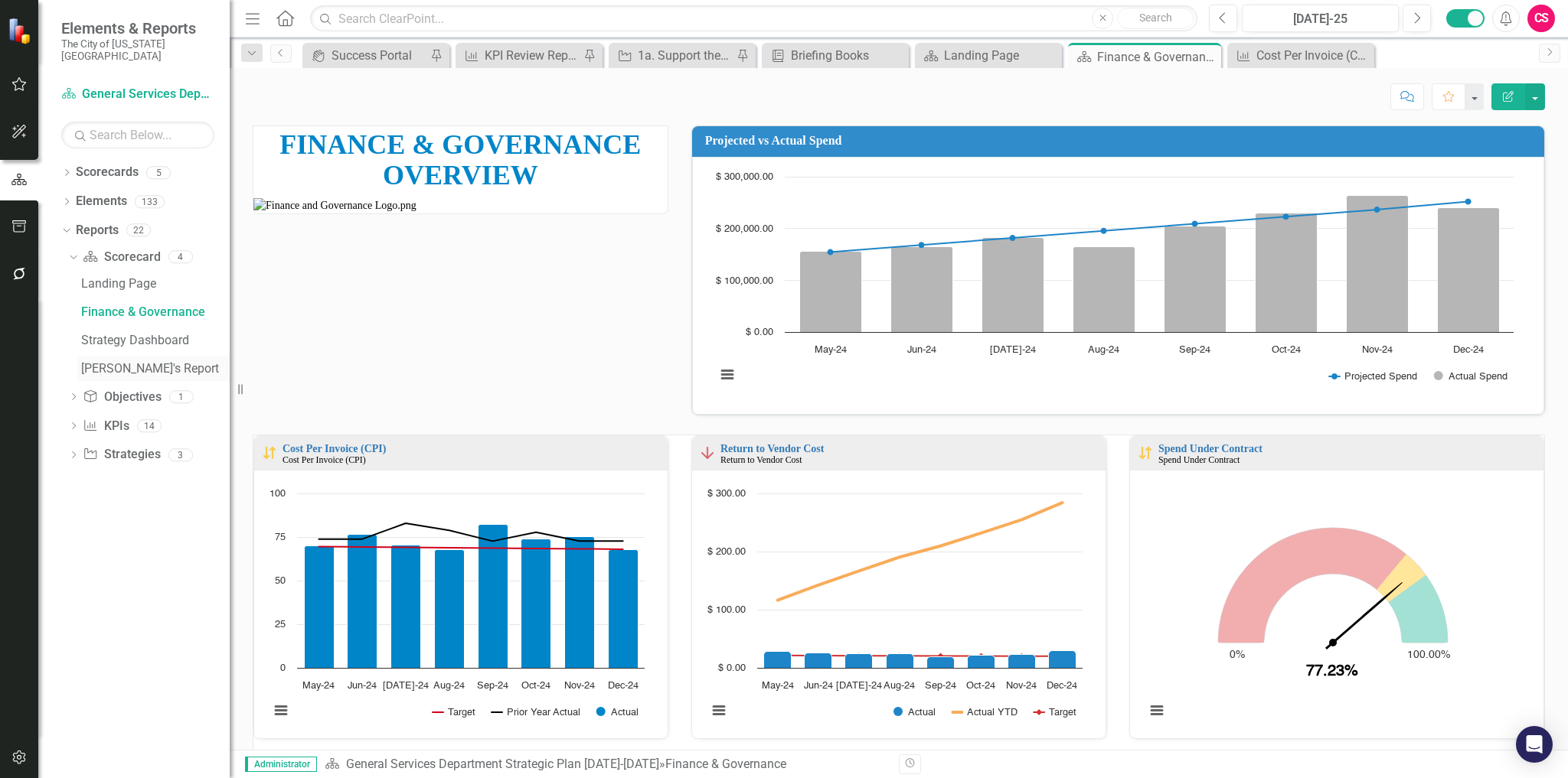
click at [95, 357] on link "[PERSON_NAME]'s Report" at bounding box center [154, 369] width 153 height 24
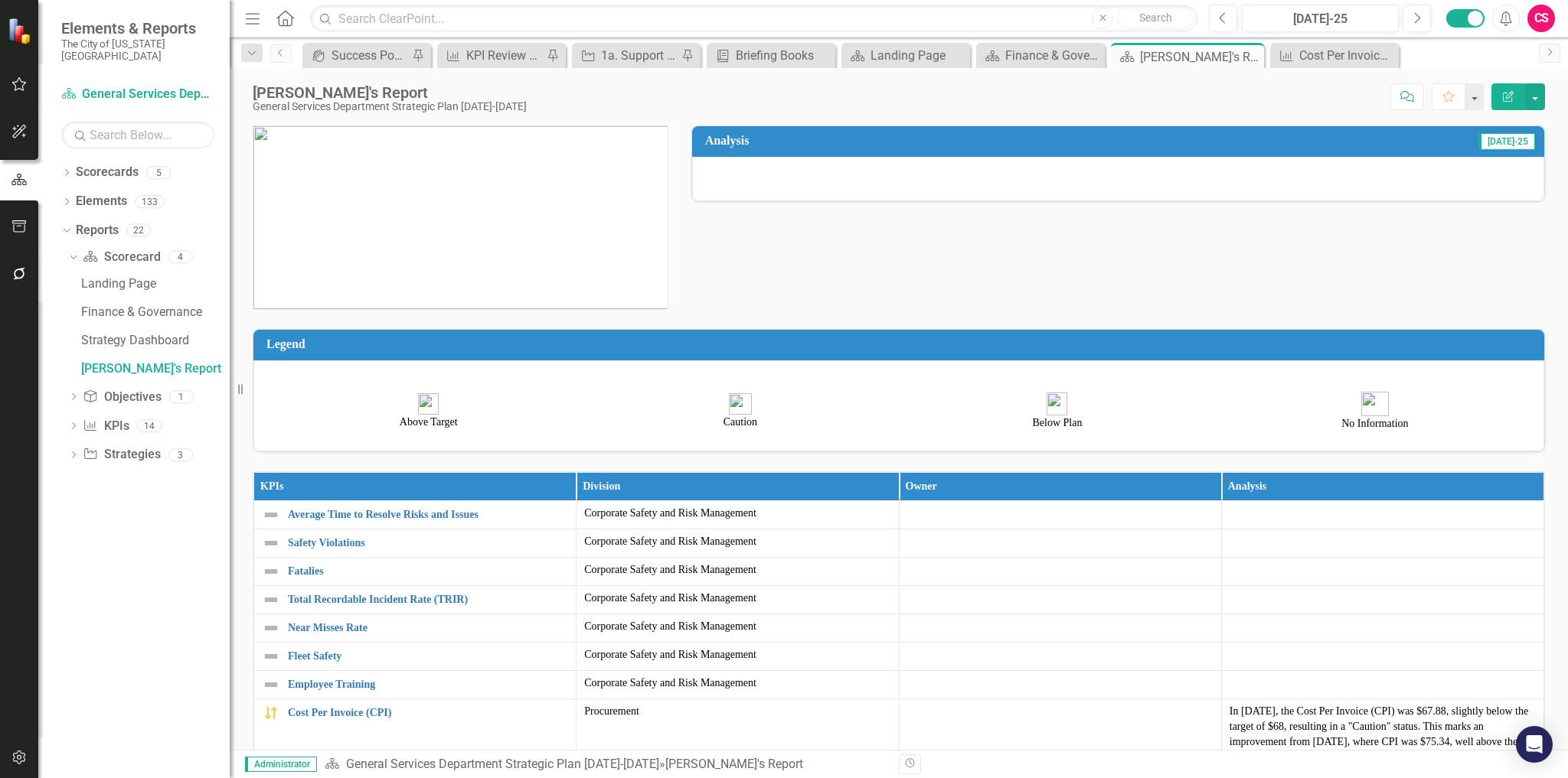
click at [312, 95] on div "[PERSON_NAME]'s Report" at bounding box center [390, 93] width 274 height 17
click at [157, 333] on div "Strategy Dashboard" at bounding box center [155, 340] width 149 height 14
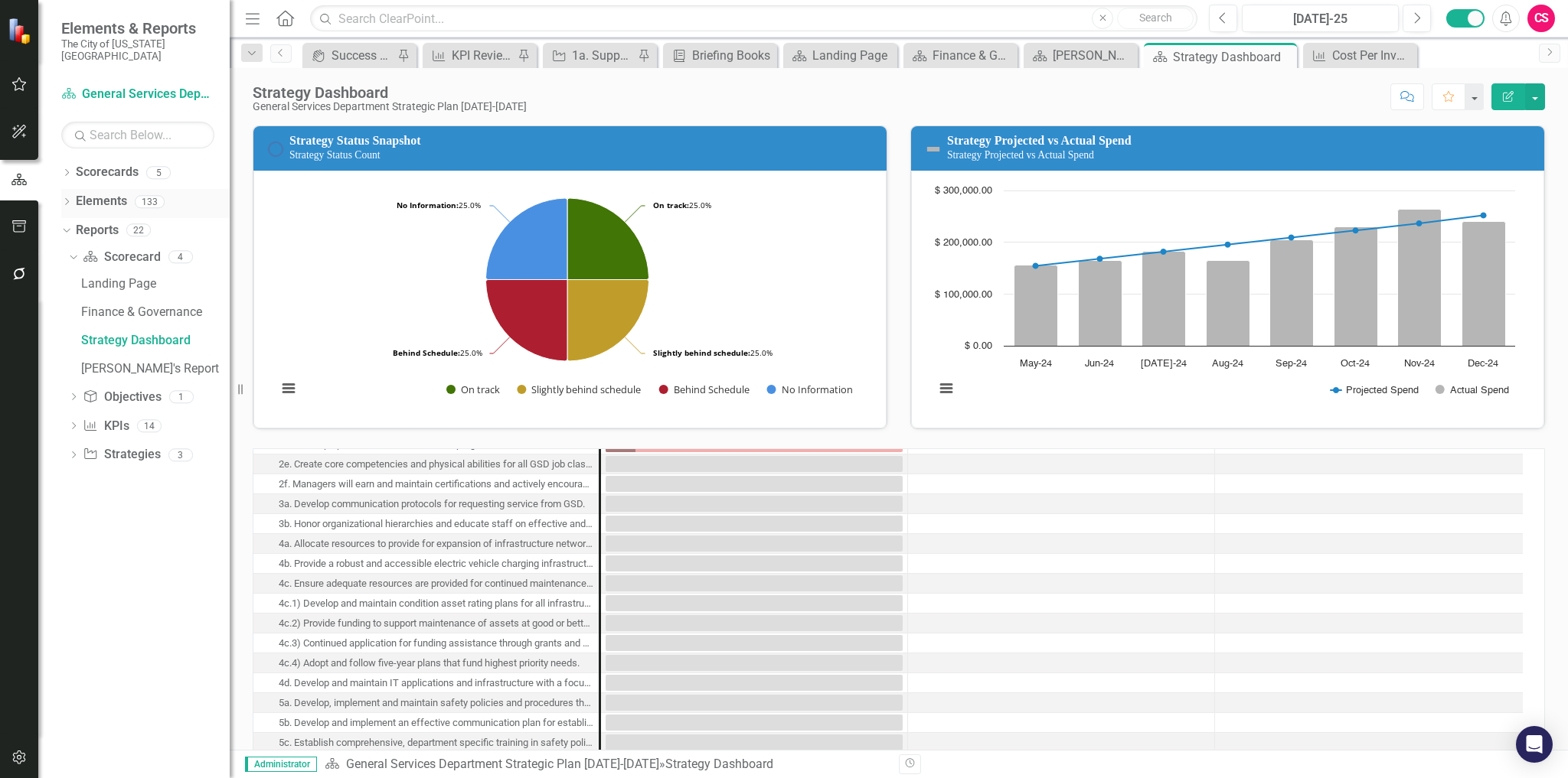
click at [64, 198] on icon "Dropdown" at bounding box center [66, 202] width 10 height 8
click at [77, 257] on icon "Dropdown" at bounding box center [74, 261] width 10 height 8
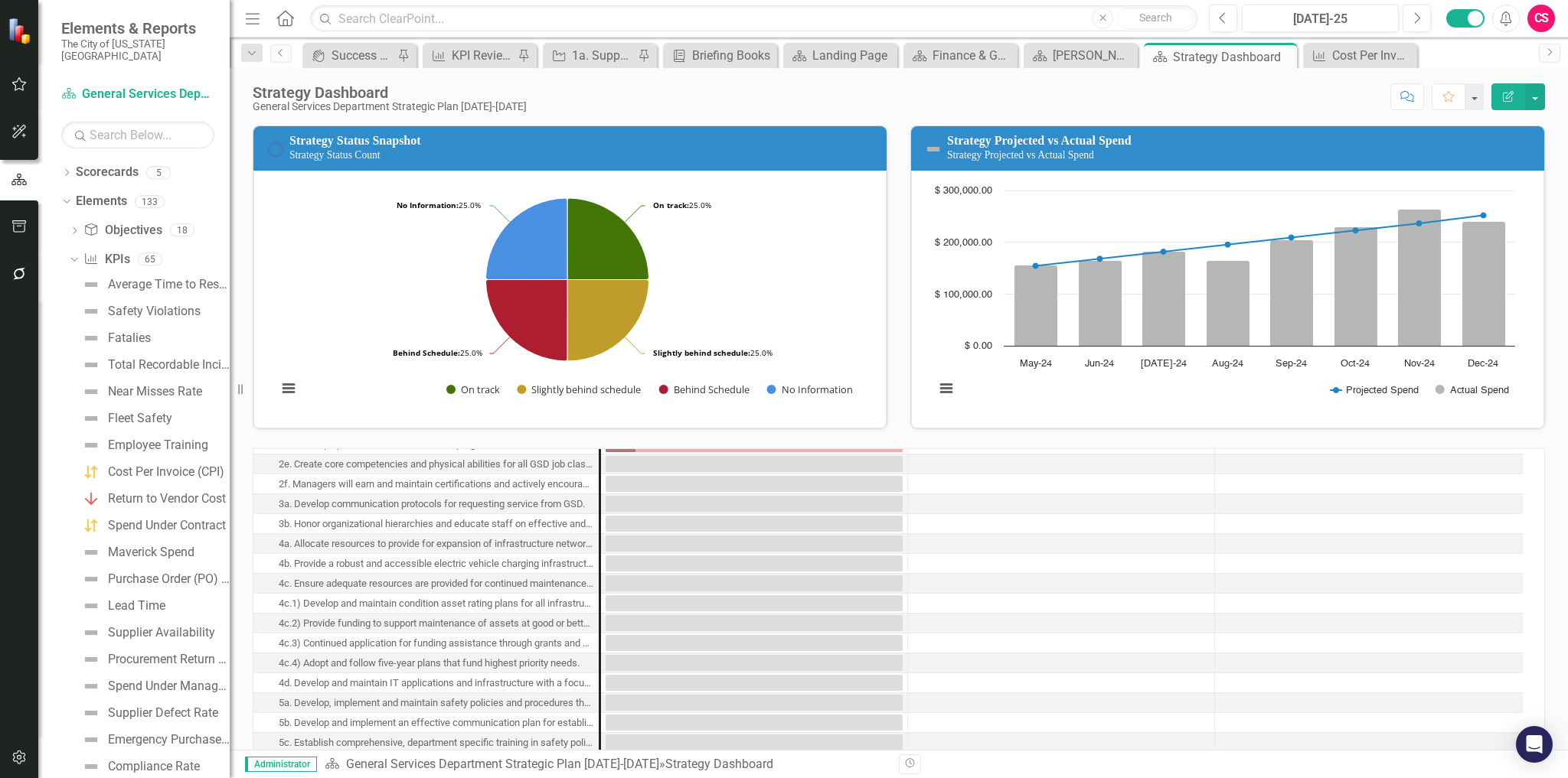
click at [621, 104] on div "Score: N/A [DATE]-25 Completed Comment Favorite Edit Report" at bounding box center [1039, 96] width 1011 height 26
click at [383, 61] on div "Success Portal" at bounding box center [362, 55] width 62 height 19
